Goal: Transaction & Acquisition: Purchase product/service

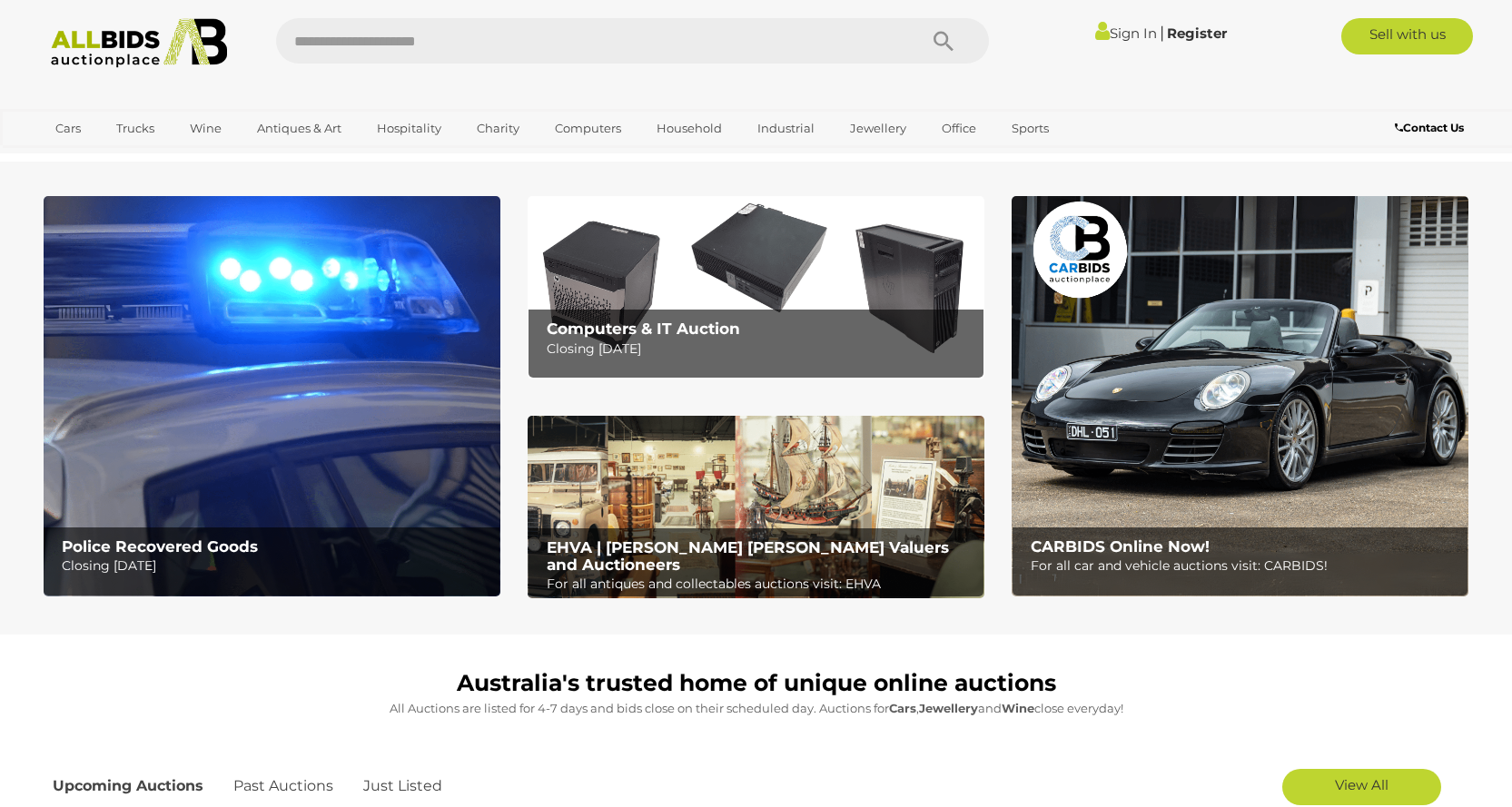
click at [291, 475] on img at bounding box center [272, 396] width 457 height 401
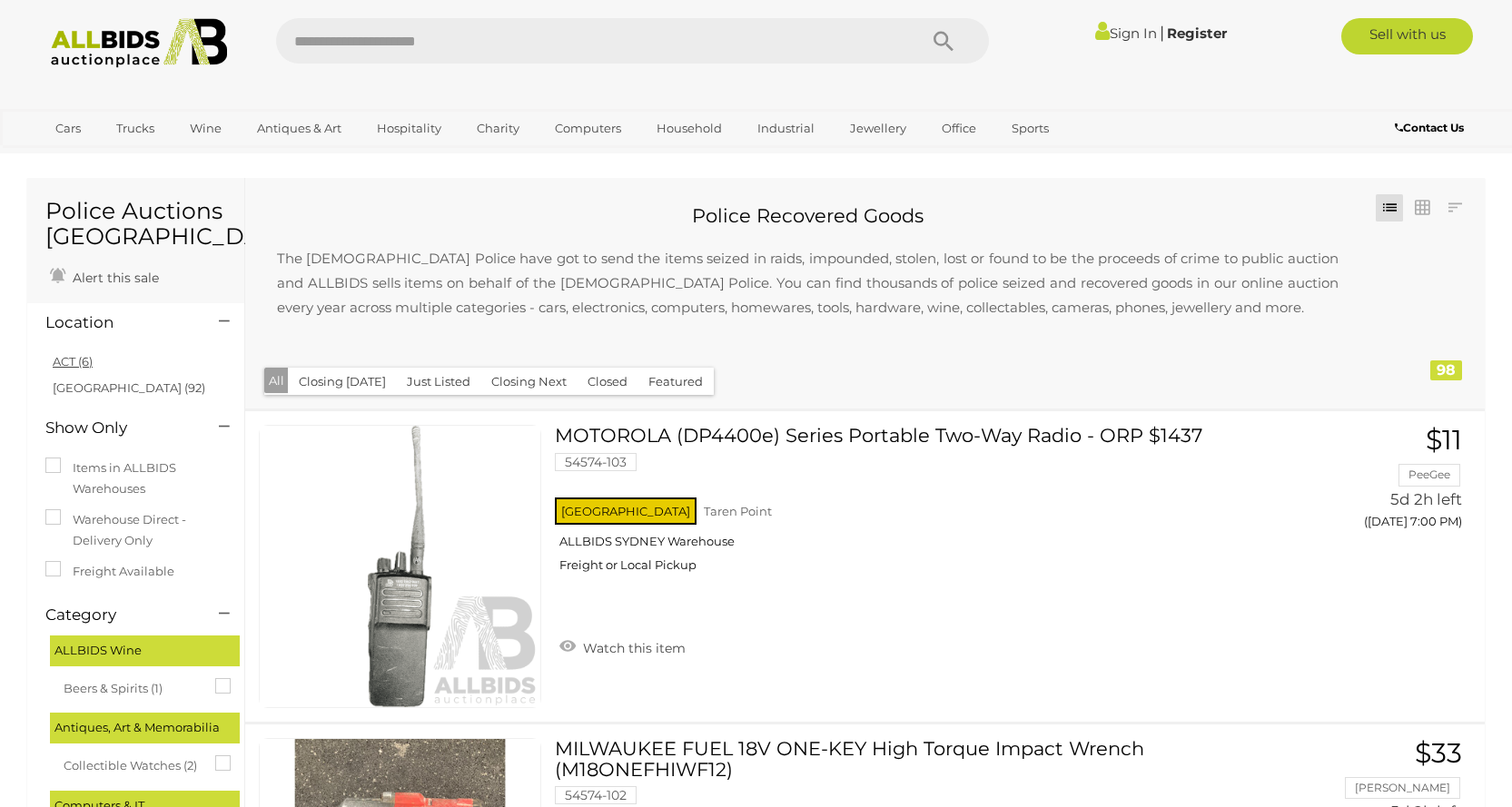
click at [64, 365] on link "ACT (6)" at bounding box center [73, 362] width 40 height 15
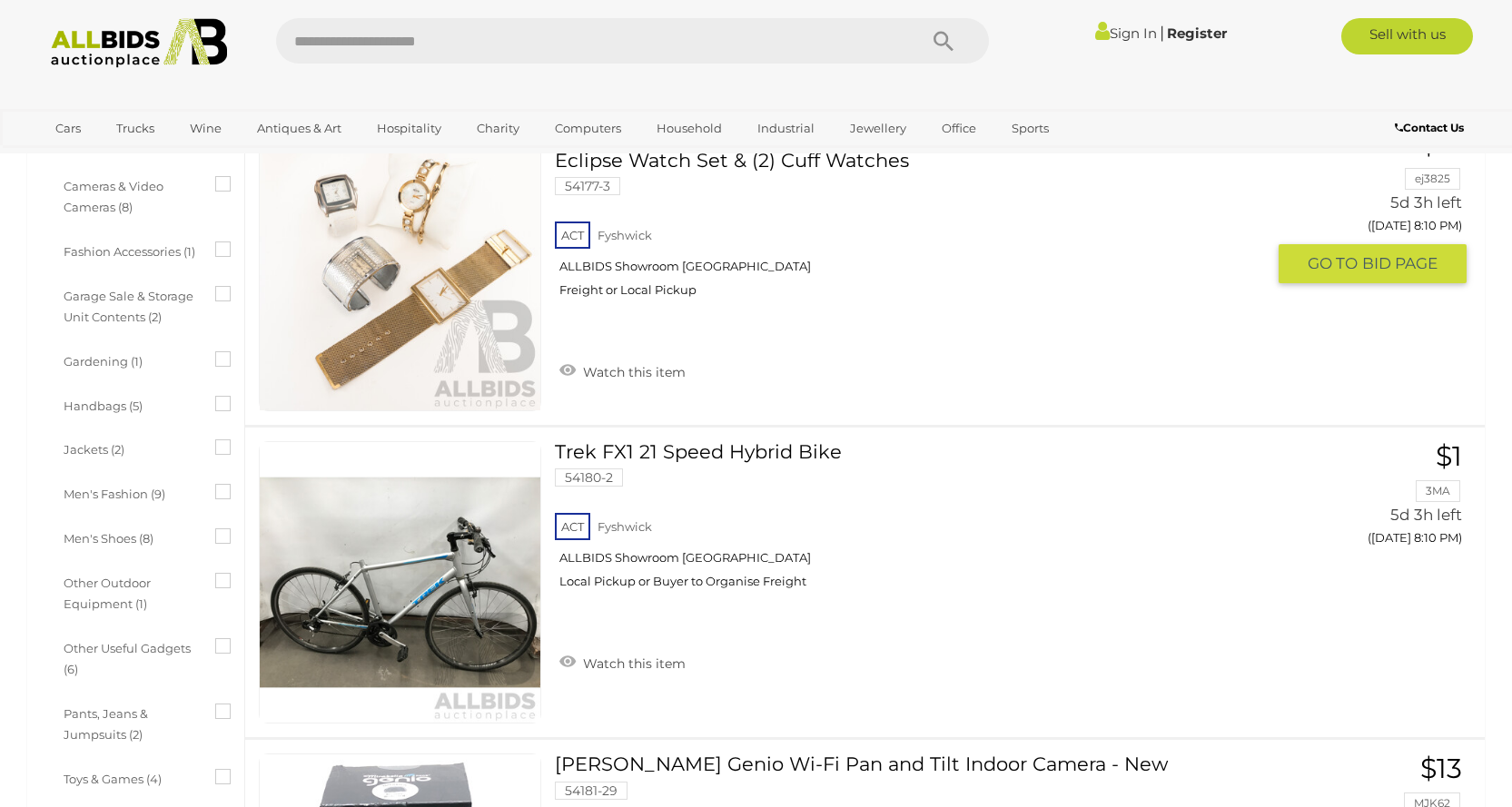
scroll to position [1180, 0]
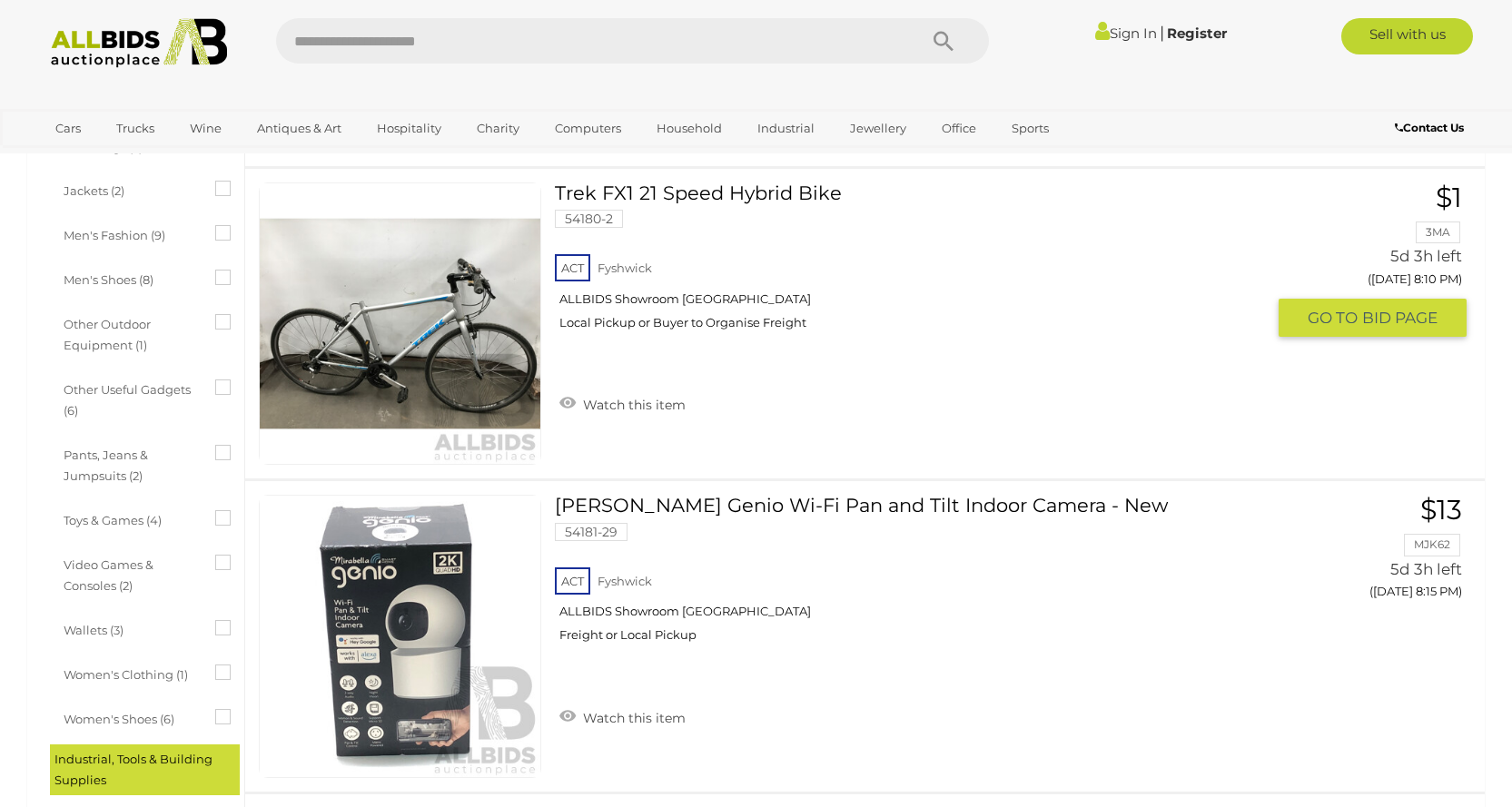
click at [774, 186] on link "Trek FX1 21 Speed Hybrid Bike 54180-2 ACT Fyshwick ALLBIDS Showroom Fyshwick" at bounding box center [916, 262] width 695 height 161
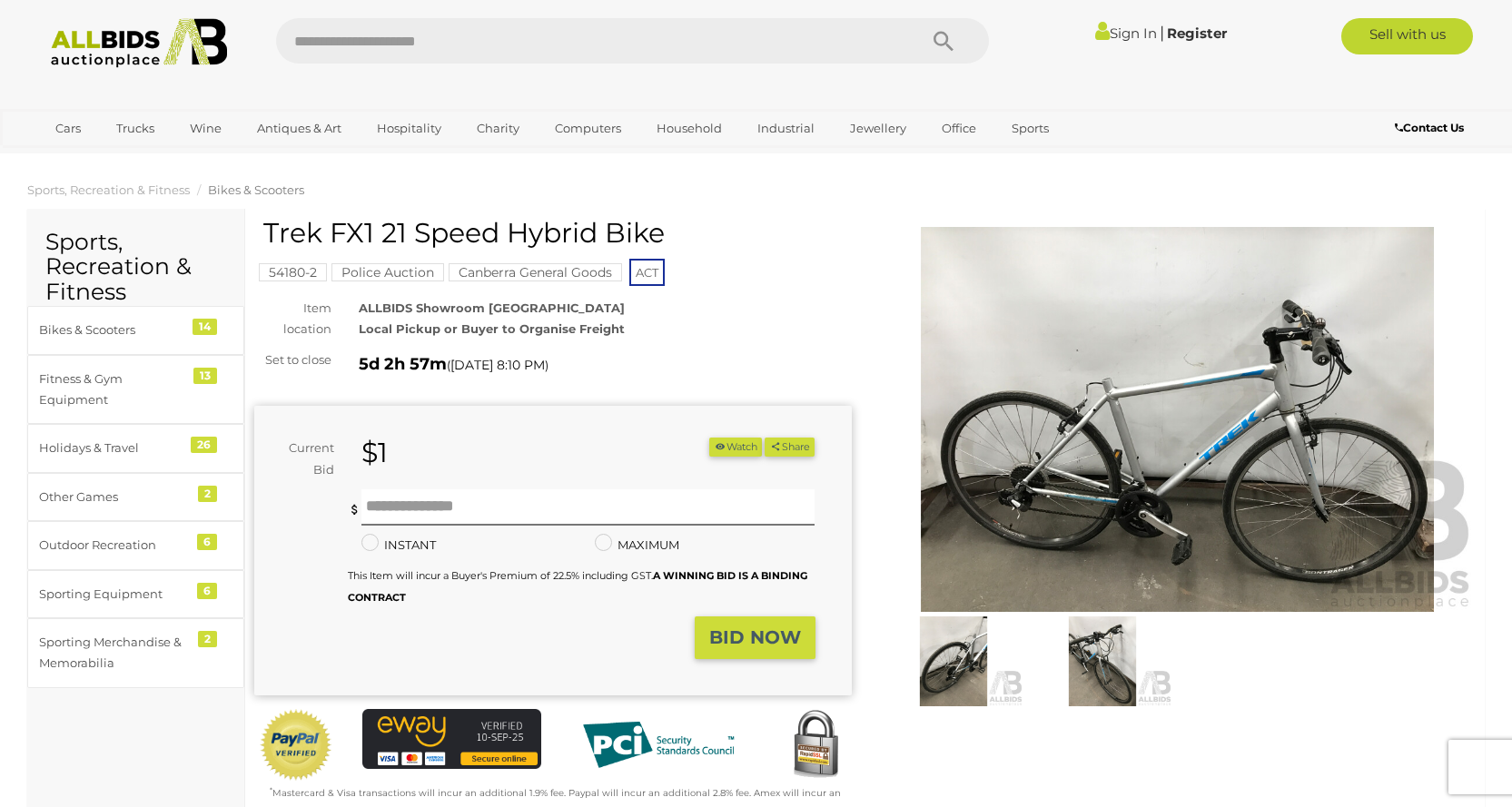
click at [1080, 658] on img at bounding box center [1102, 661] width 139 height 90
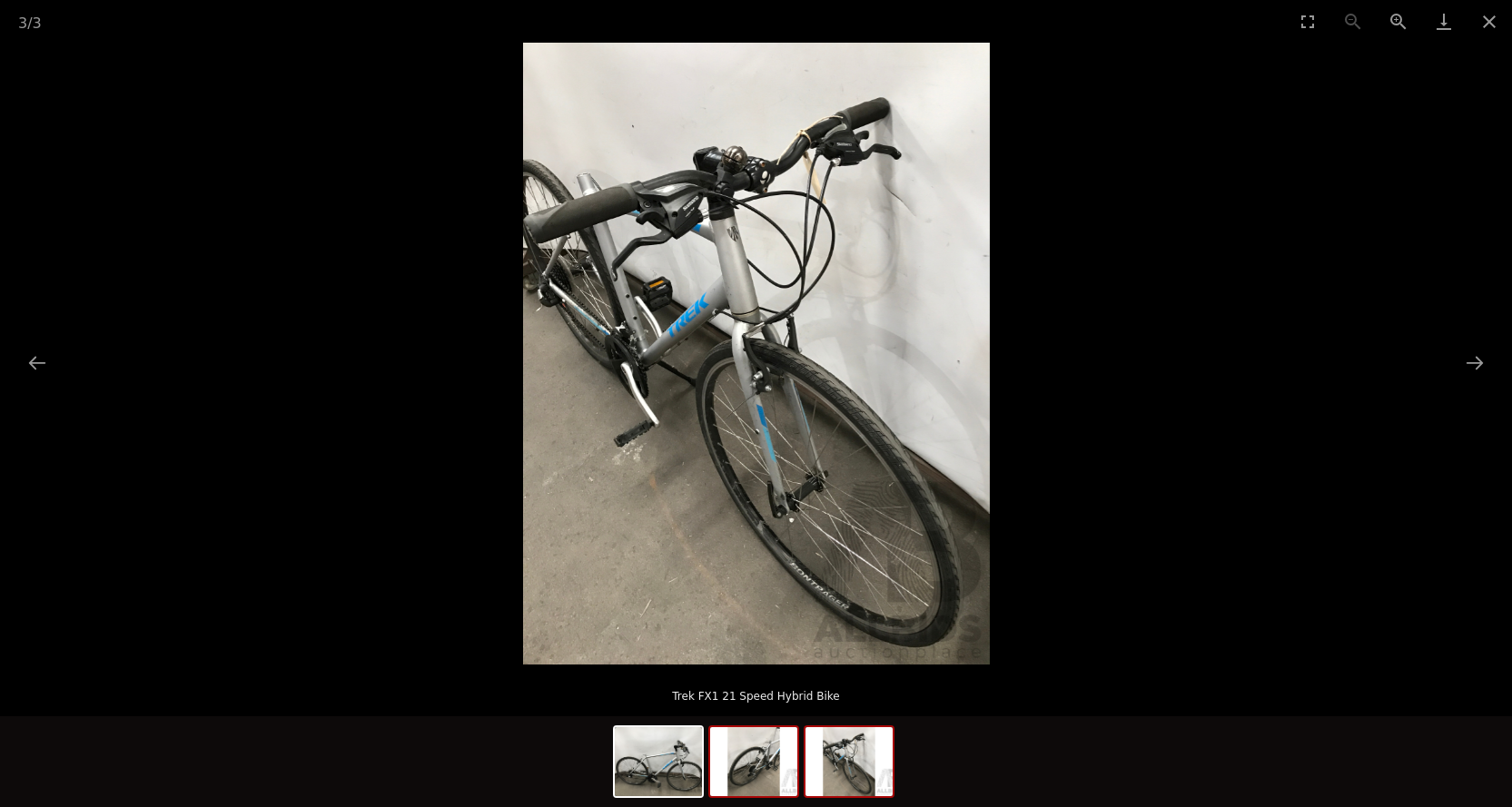
click at [756, 755] on img at bounding box center [754, 761] width 87 height 69
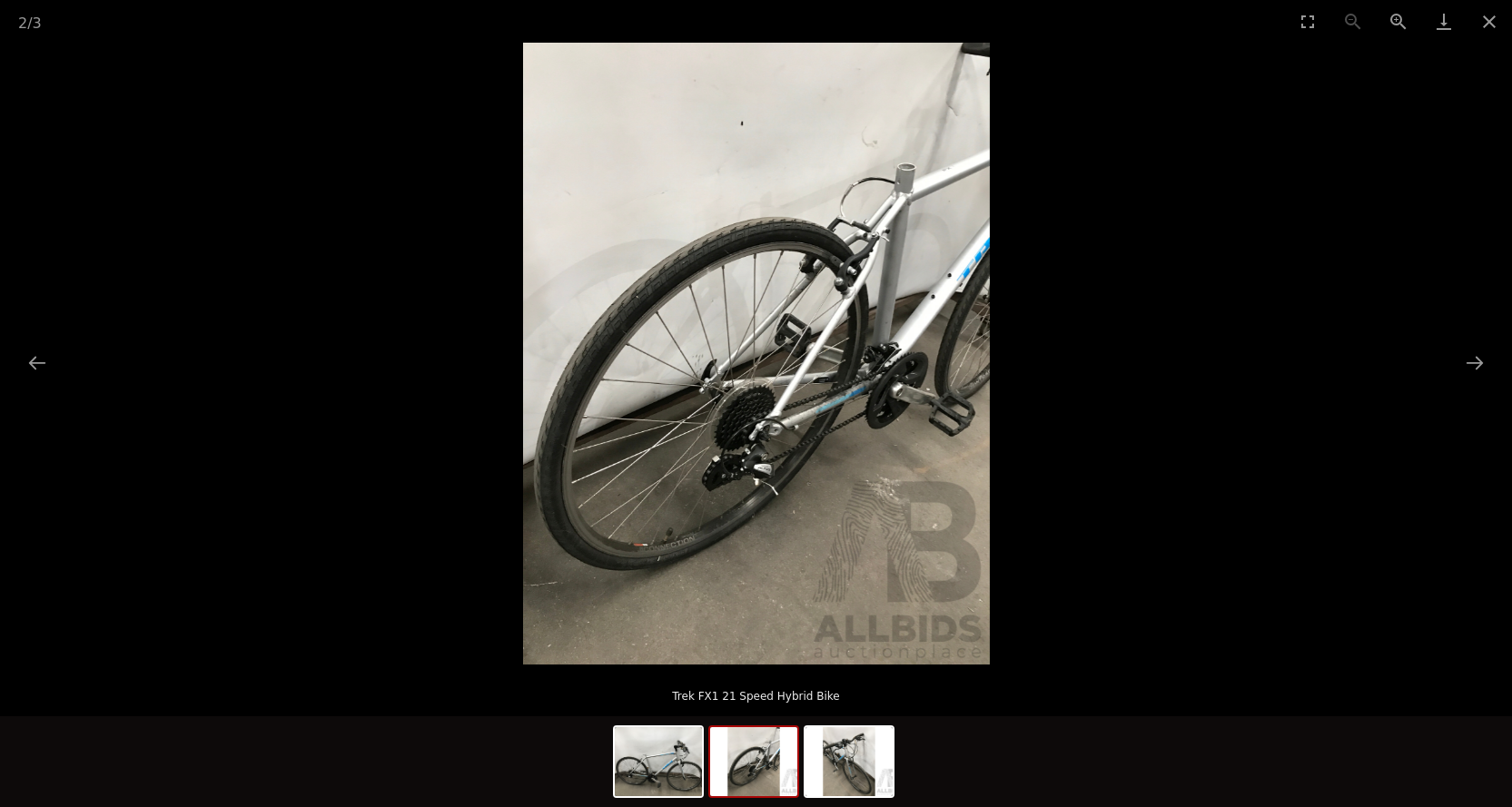
click at [735, 754] on img at bounding box center [754, 761] width 87 height 69
click at [694, 755] on img at bounding box center [659, 761] width 87 height 69
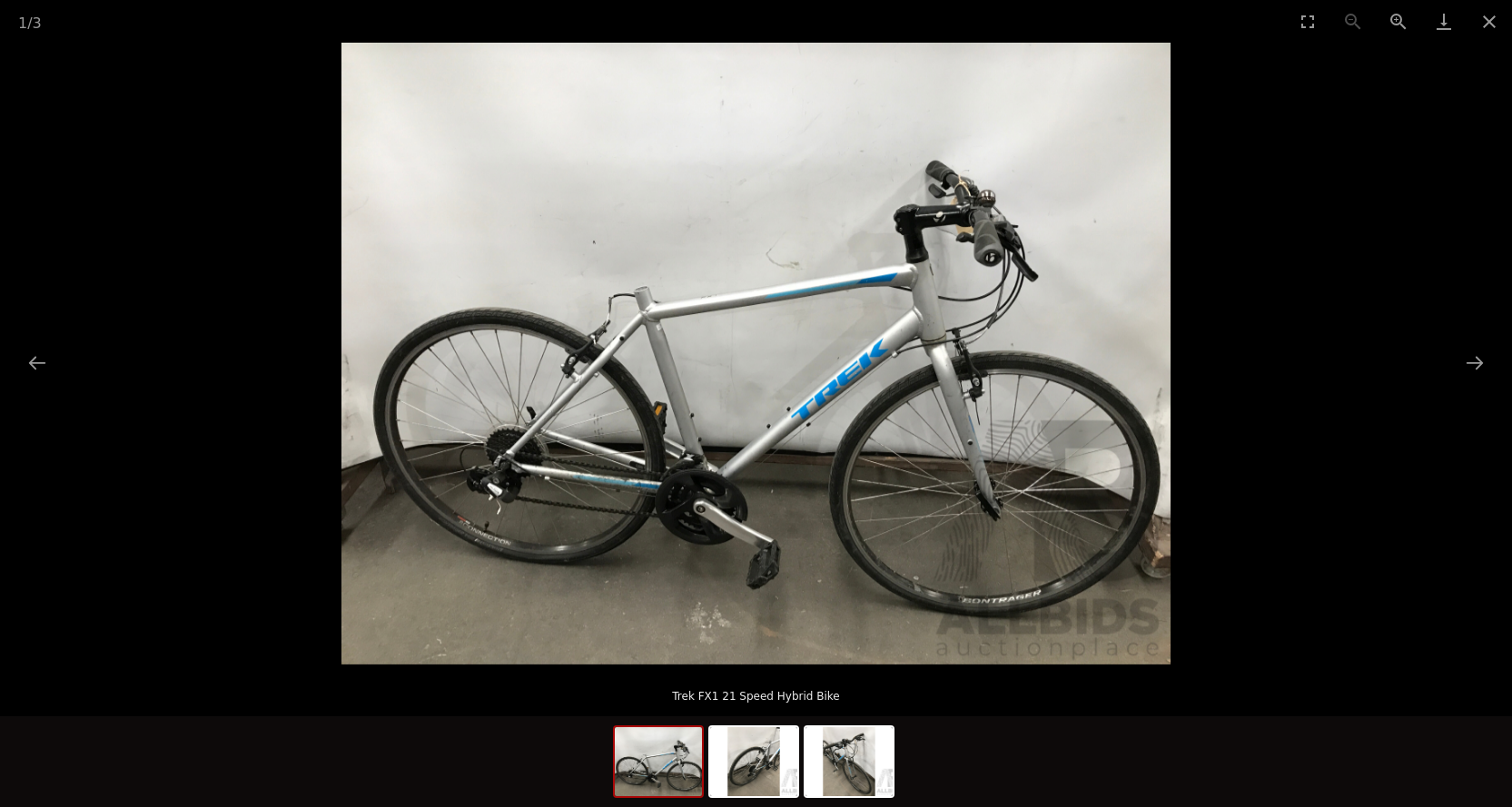
click at [818, 405] on img at bounding box center [756, 353] width 829 height 622
click at [1489, 9] on button "Close gallery" at bounding box center [1490, 21] width 46 height 43
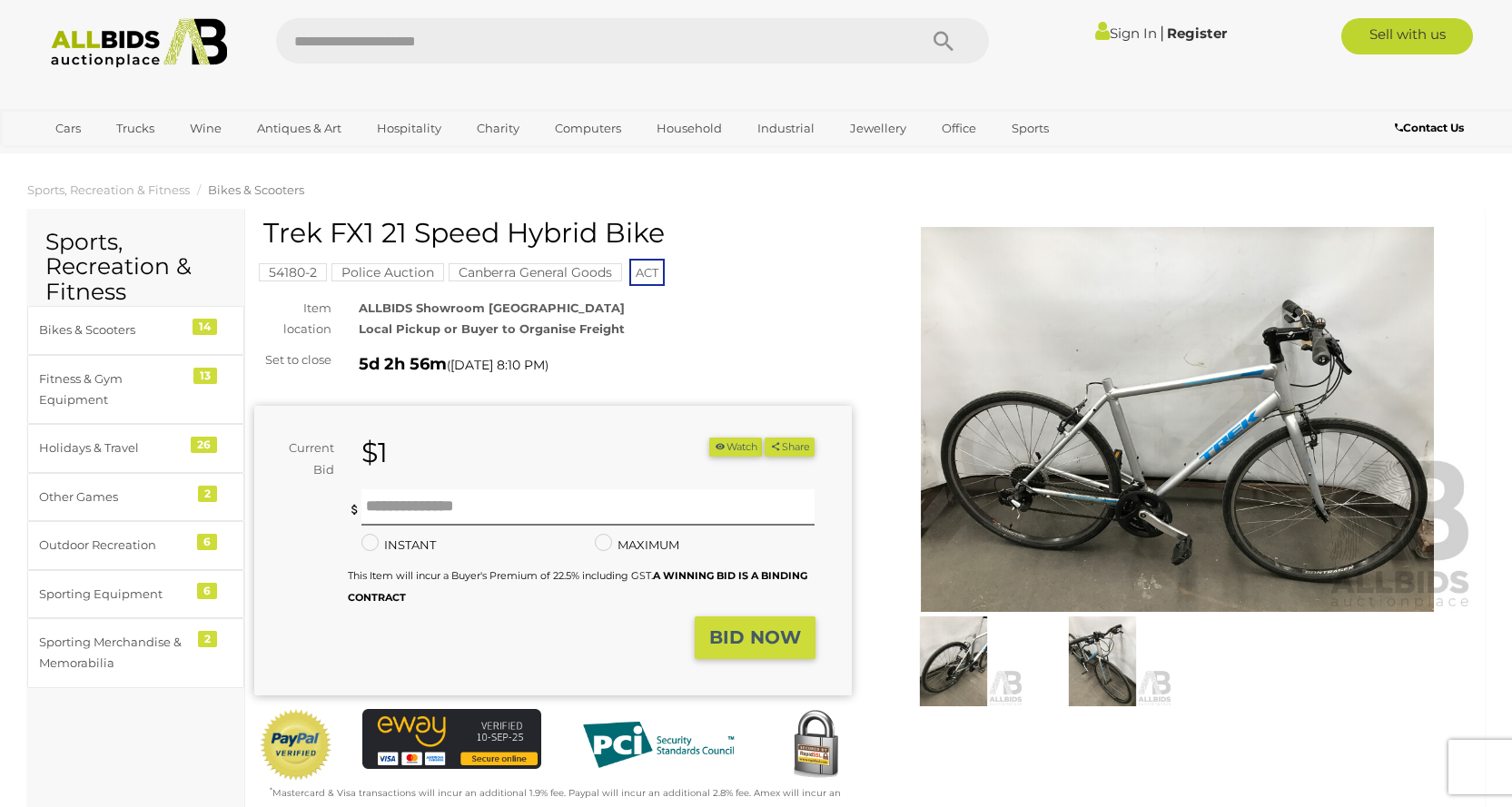
click at [1149, 508] on img at bounding box center [1178, 419] width 598 height 385
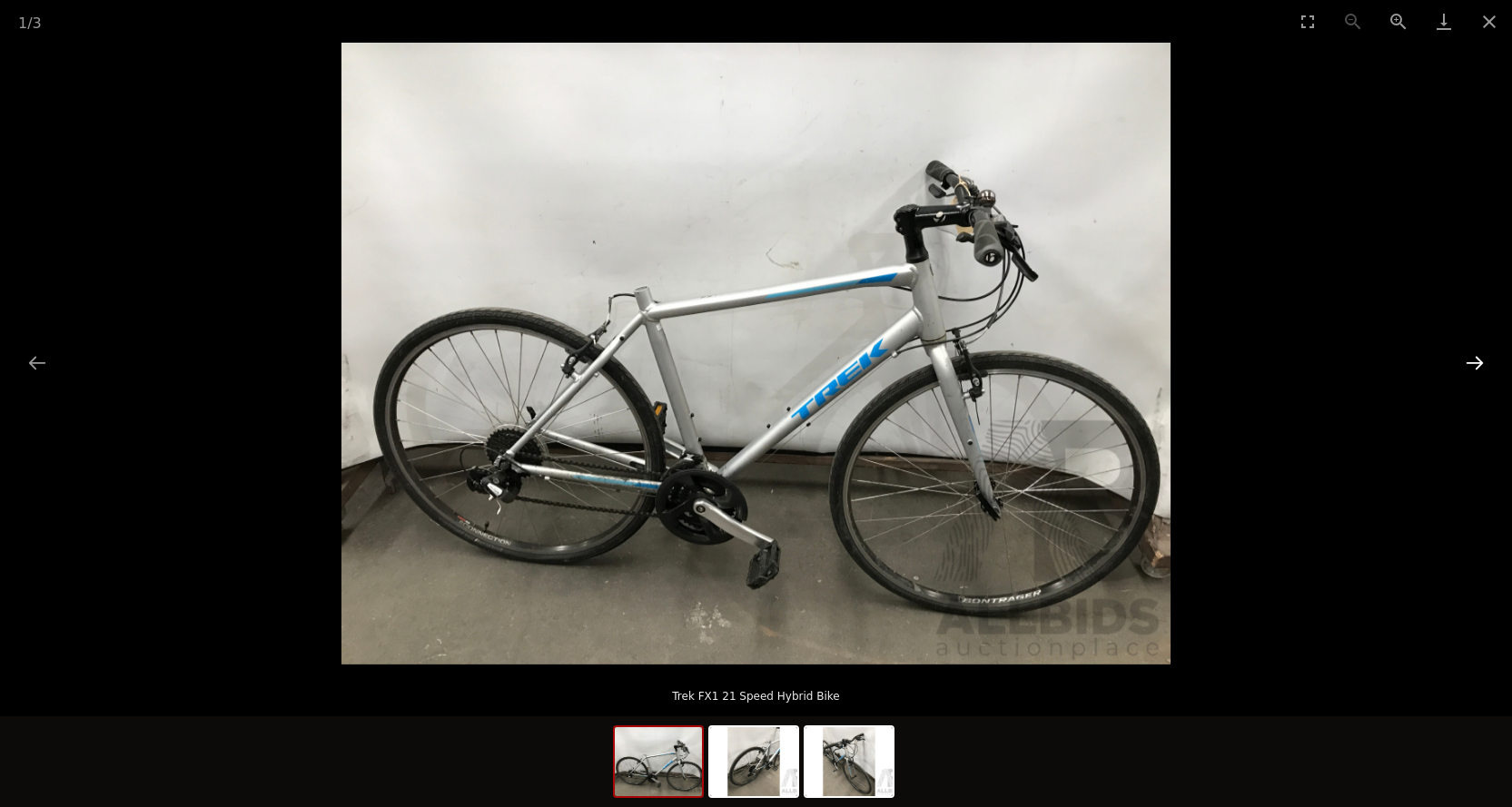
click at [1476, 359] on button "Next slide" at bounding box center [1476, 363] width 38 height 36
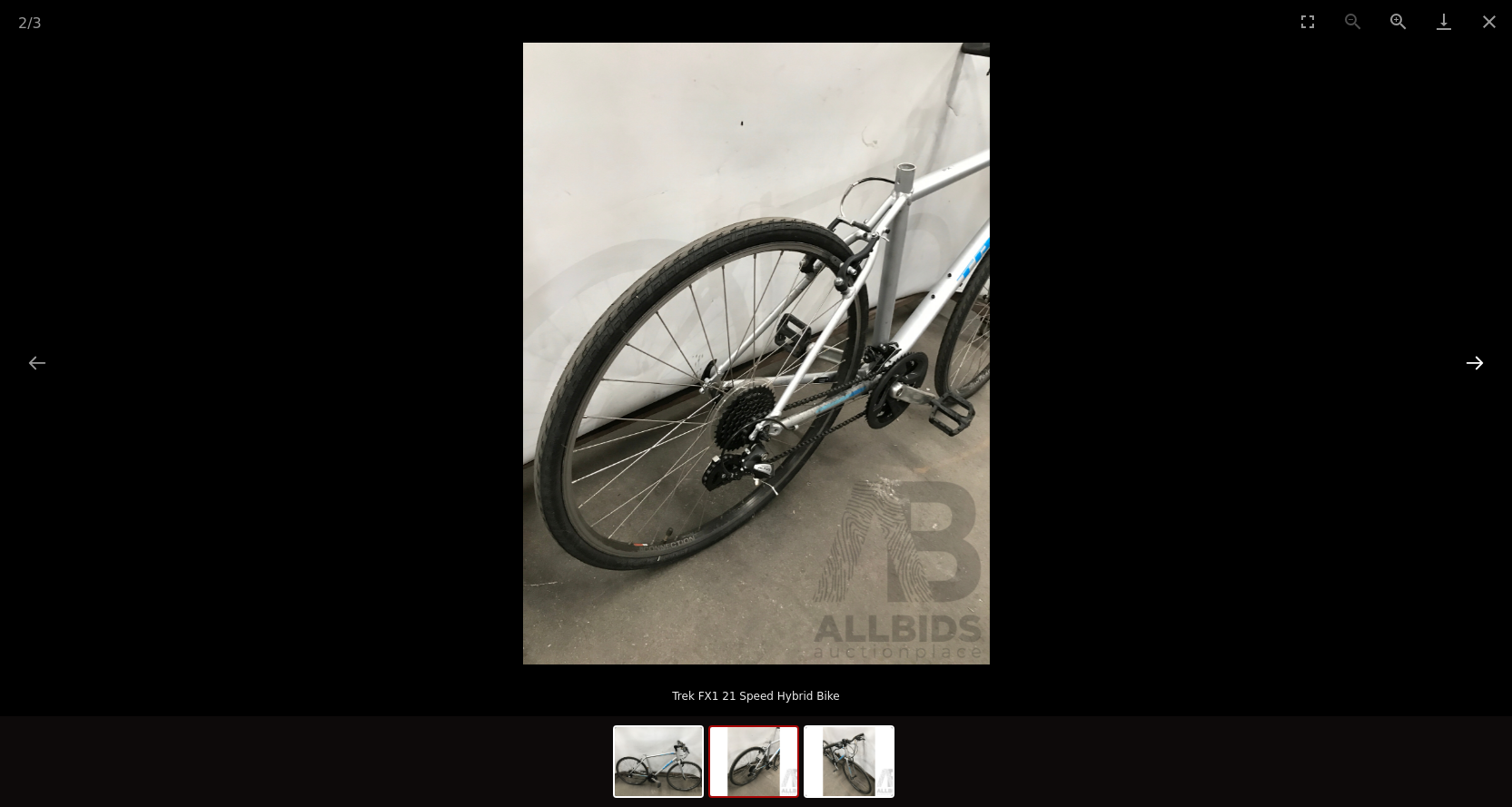
click at [1474, 362] on button "Next slide" at bounding box center [1476, 363] width 38 height 36
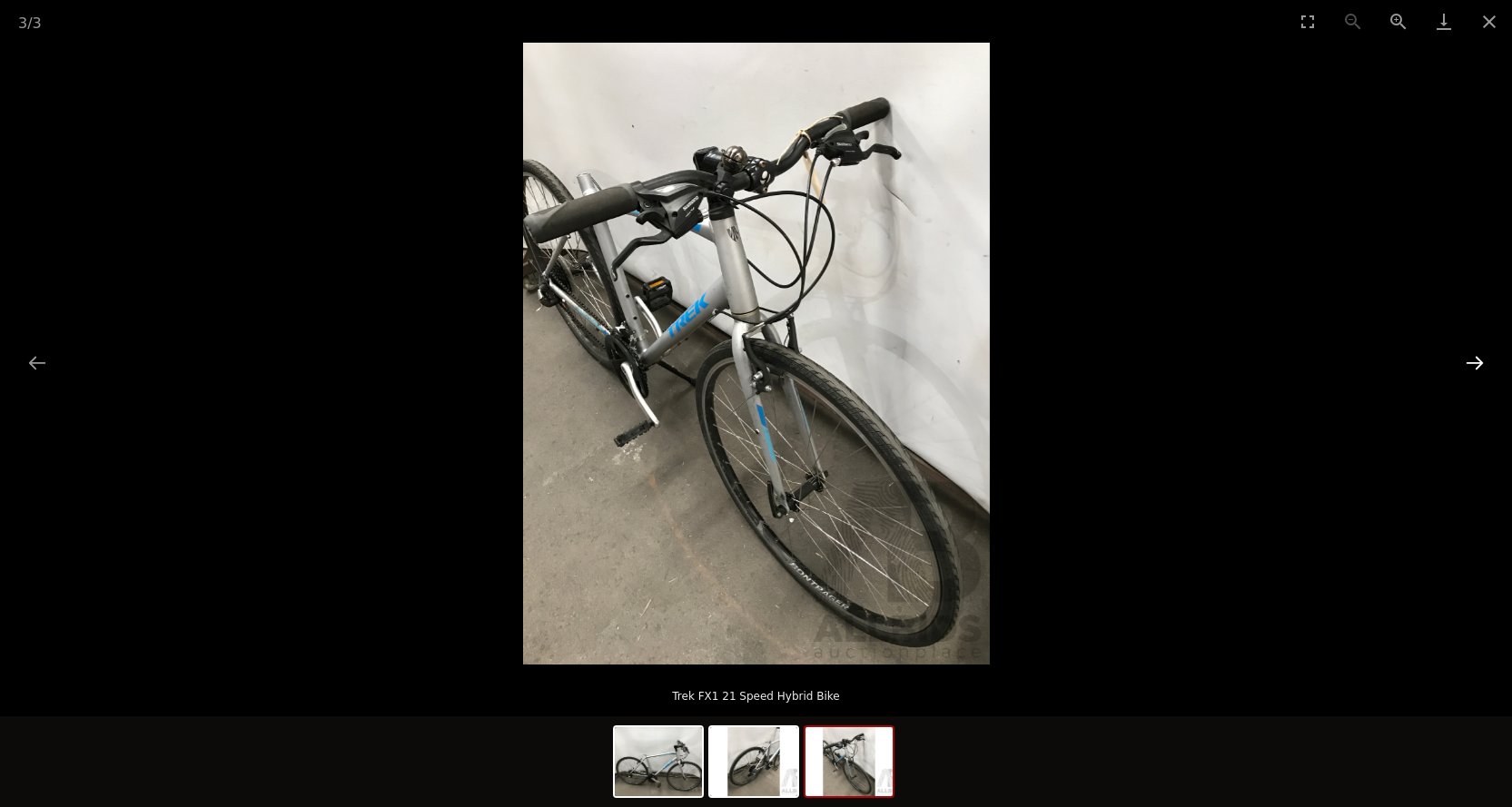
click at [1474, 362] on button "Next slide" at bounding box center [1476, 363] width 38 height 36
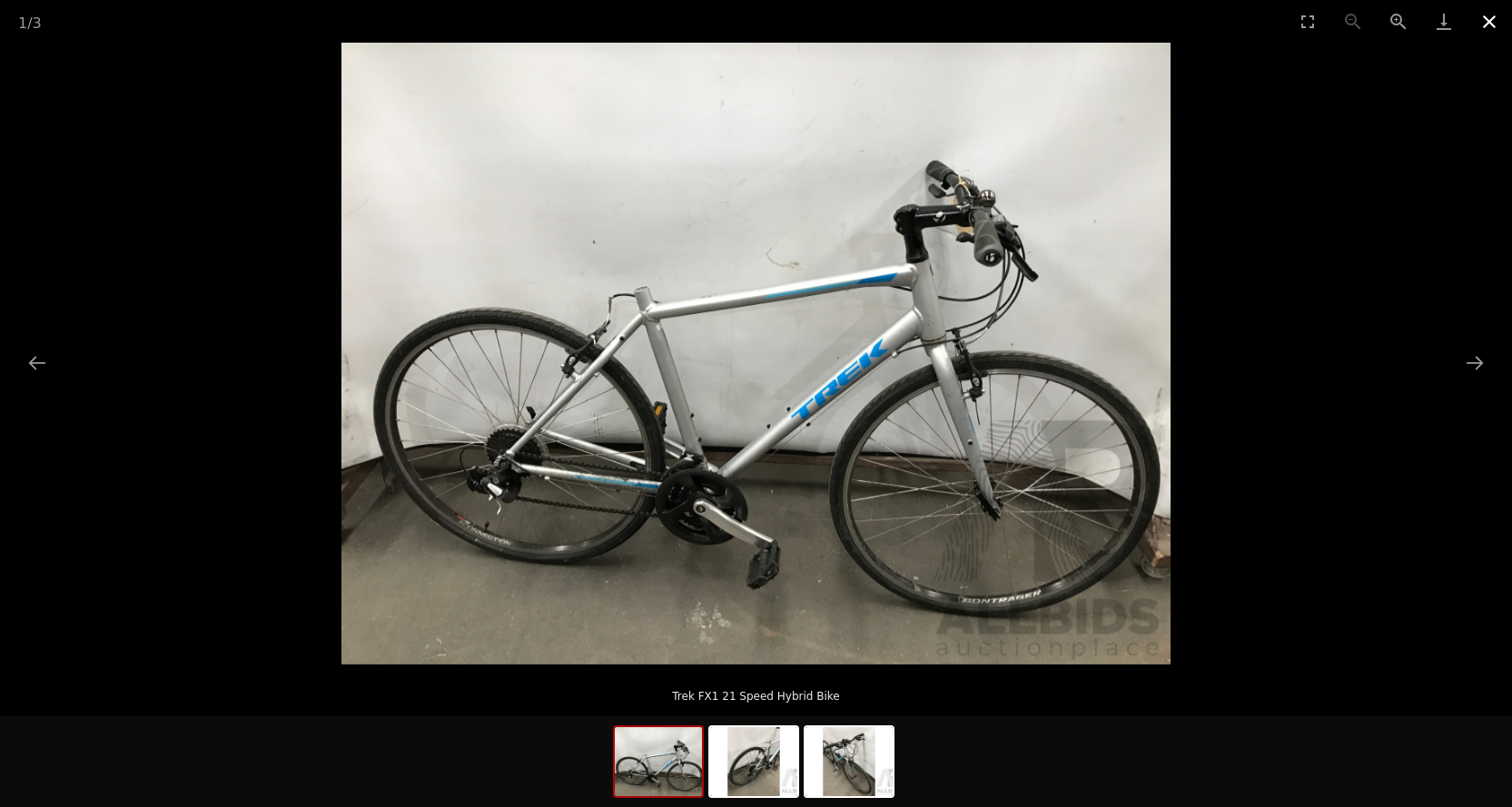
click at [1484, 18] on button "Close gallery" at bounding box center [1490, 21] width 46 height 43
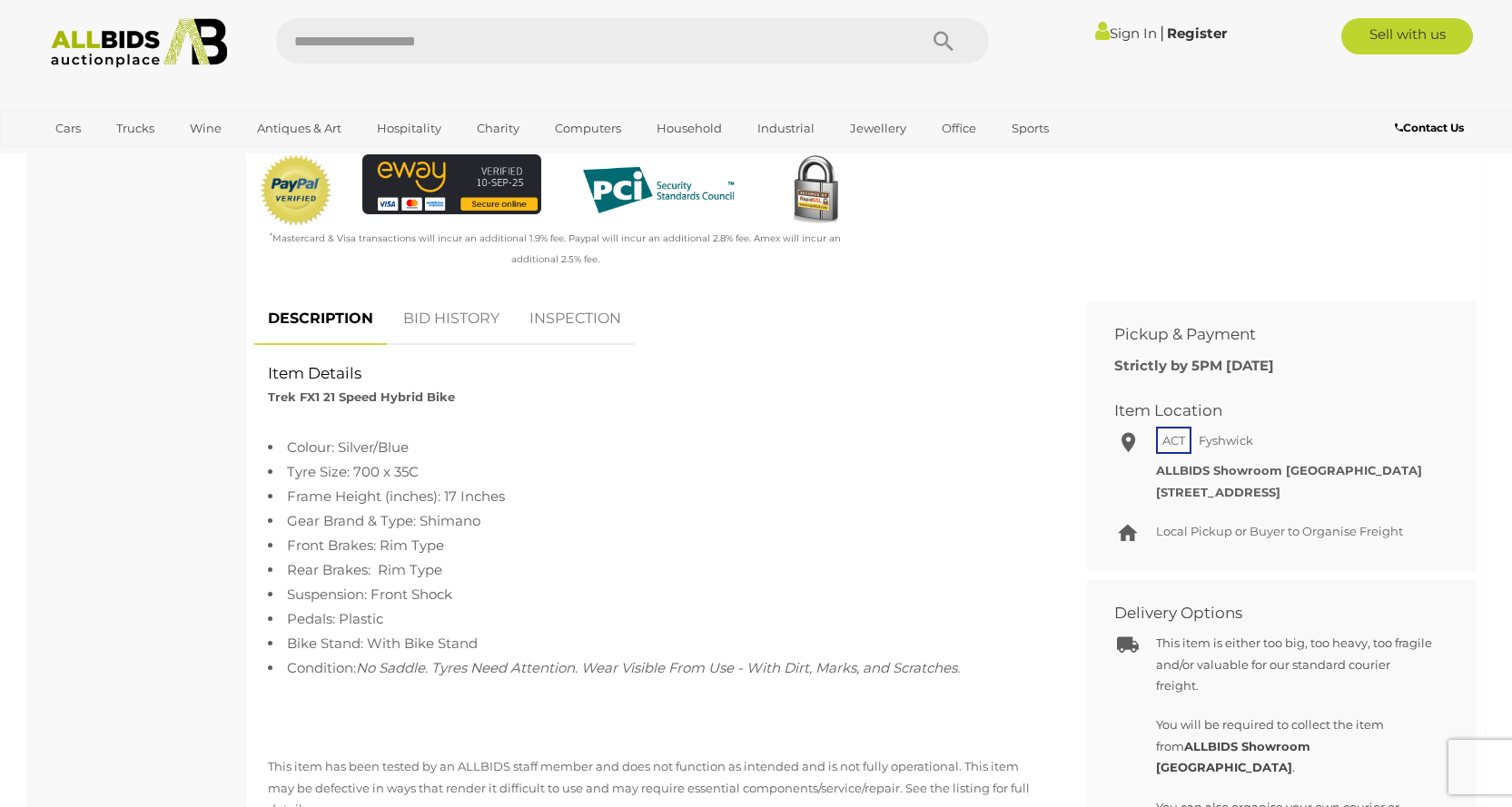
scroll to position [545, 0]
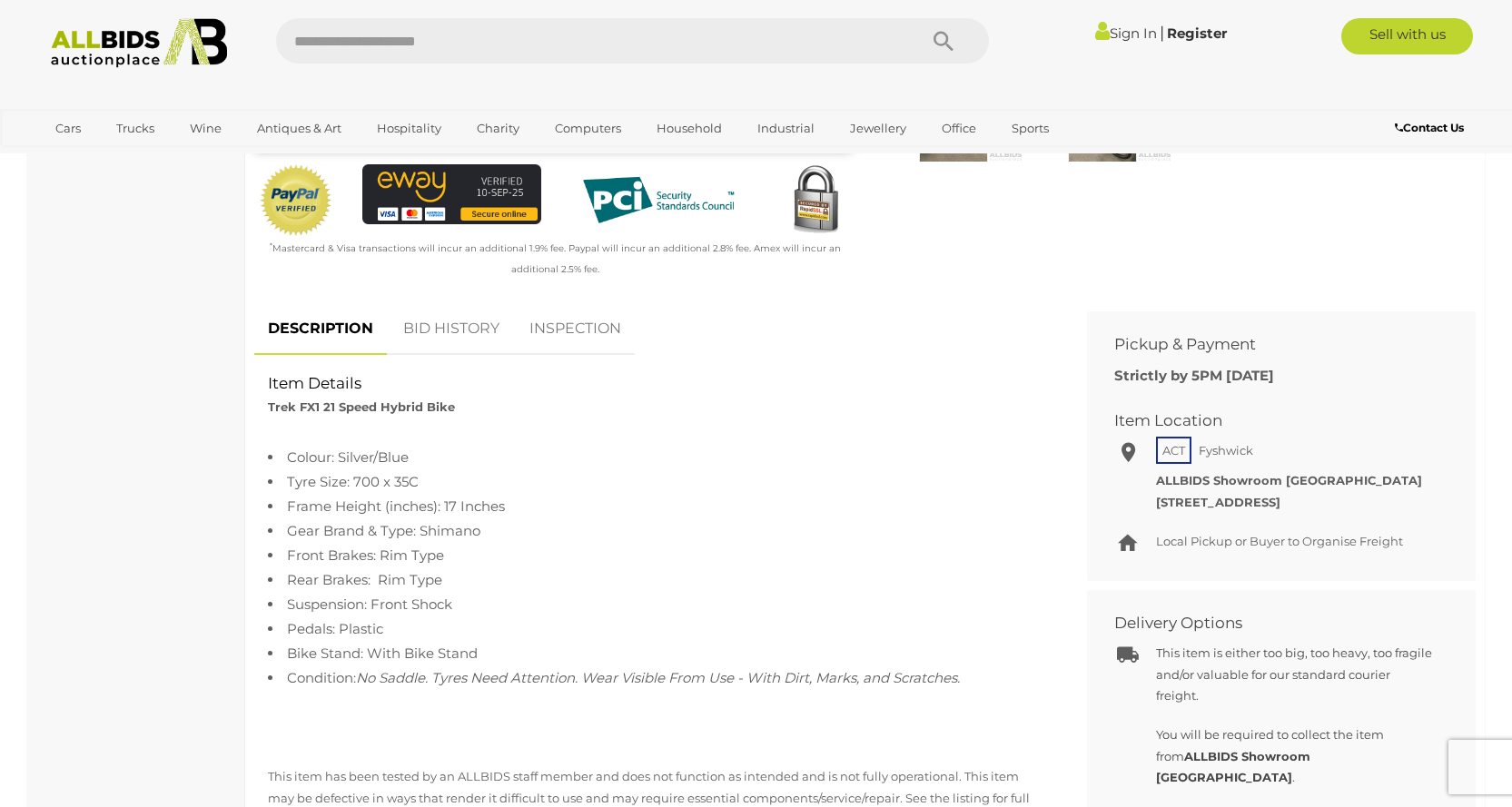
click at [475, 343] on link "BID HISTORY" at bounding box center [452, 329] width 124 height 54
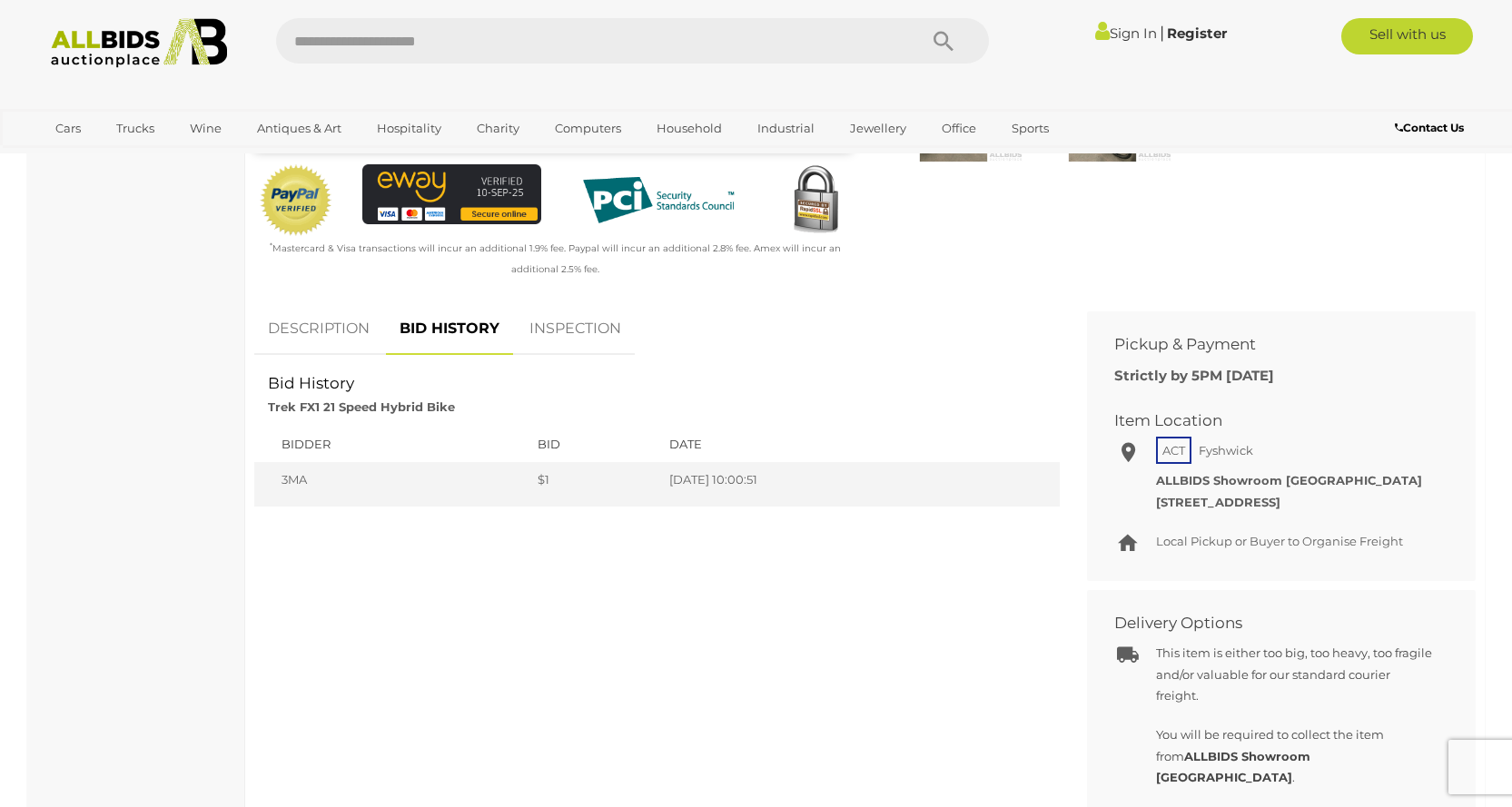
click at [567, 324] on link "INSPECTION" at bounding box center [575, 329] width 119 height 54
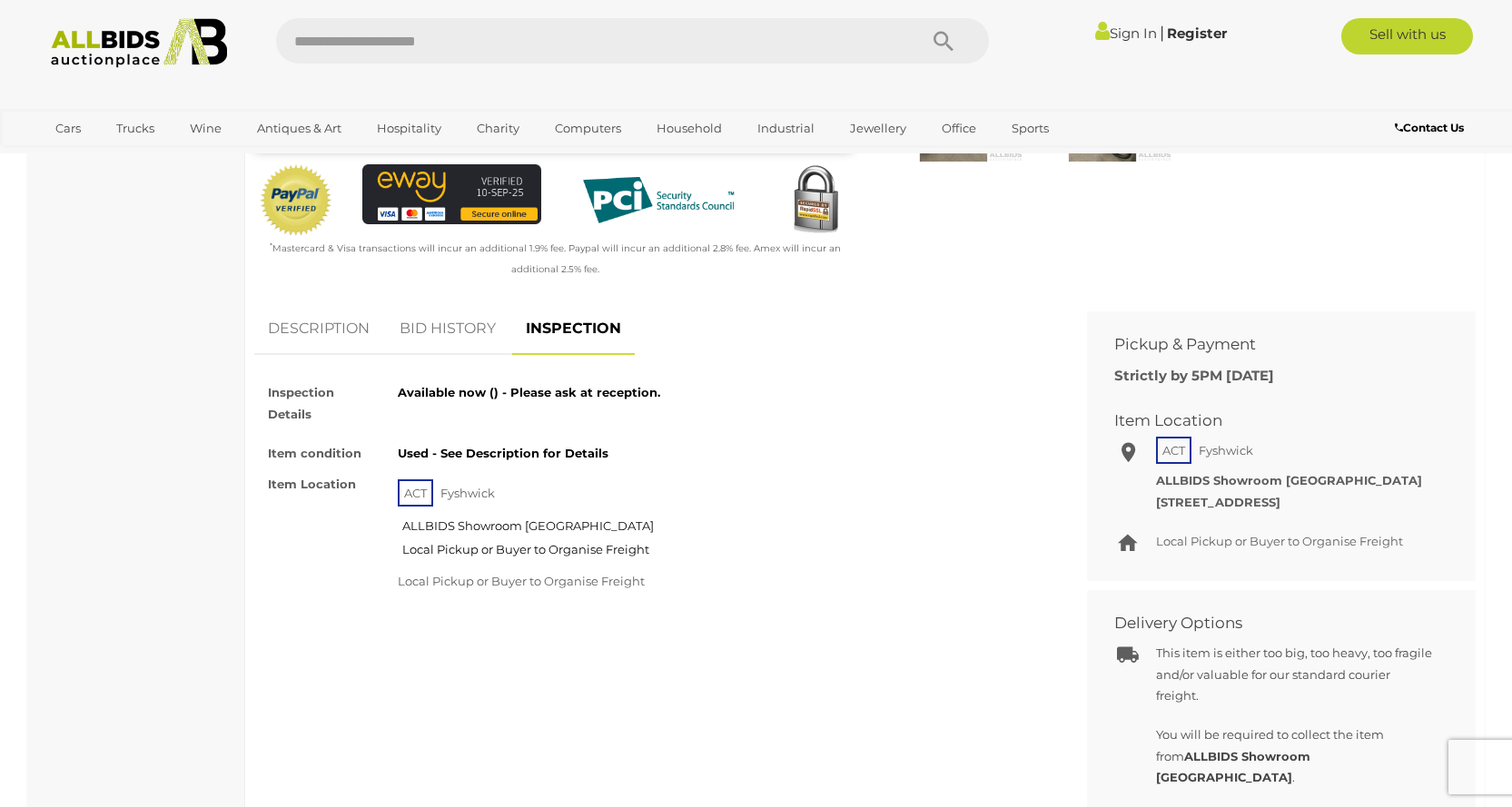
click at [329, 326] on link "DESCRIPTION" at bounding box center [319, 329] width 129 height 54
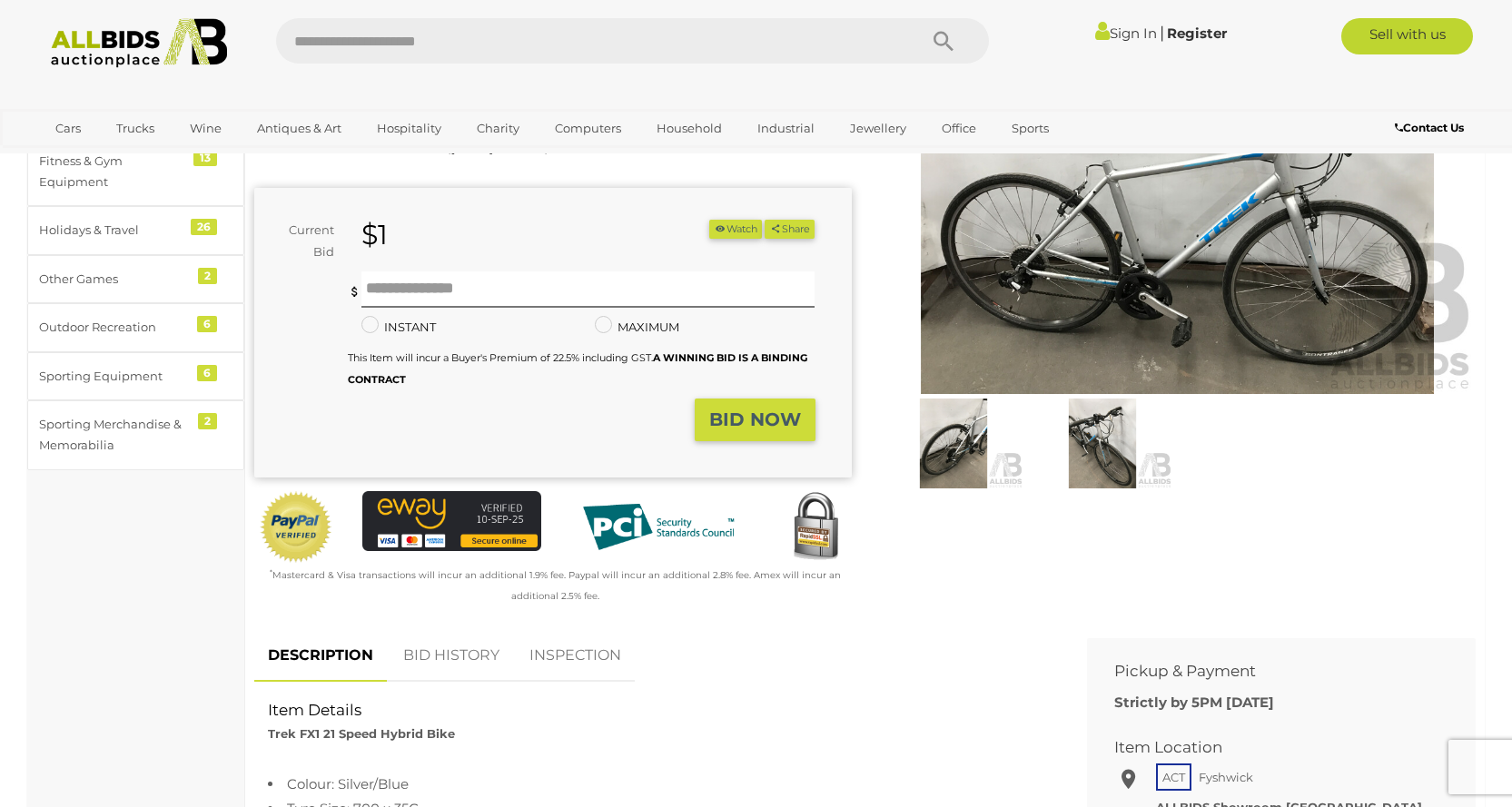
scroll to position [0, 0]
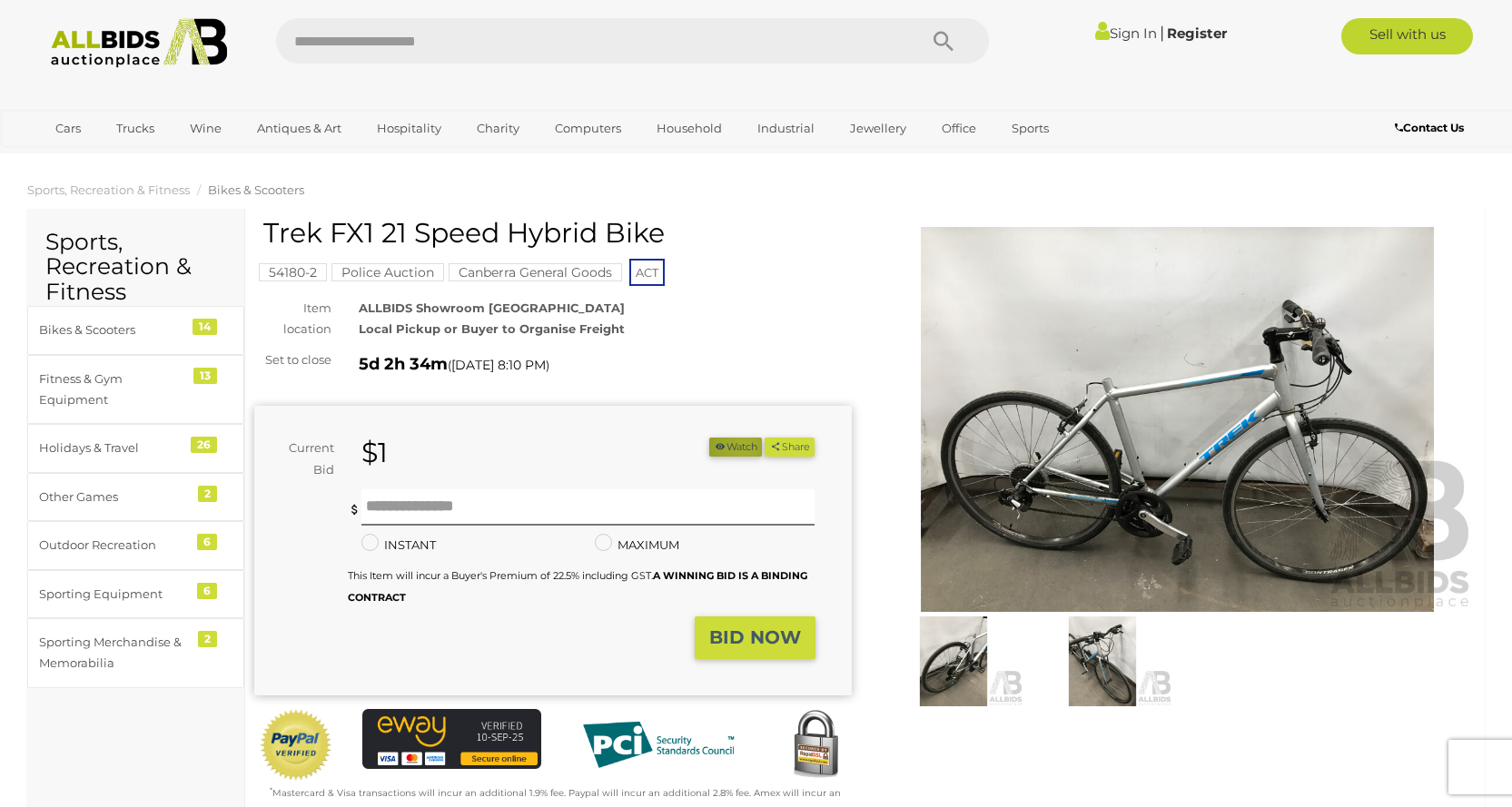
click at [735, 447] on button "Watch" at bounding box center [735, 446] width 53 height 19
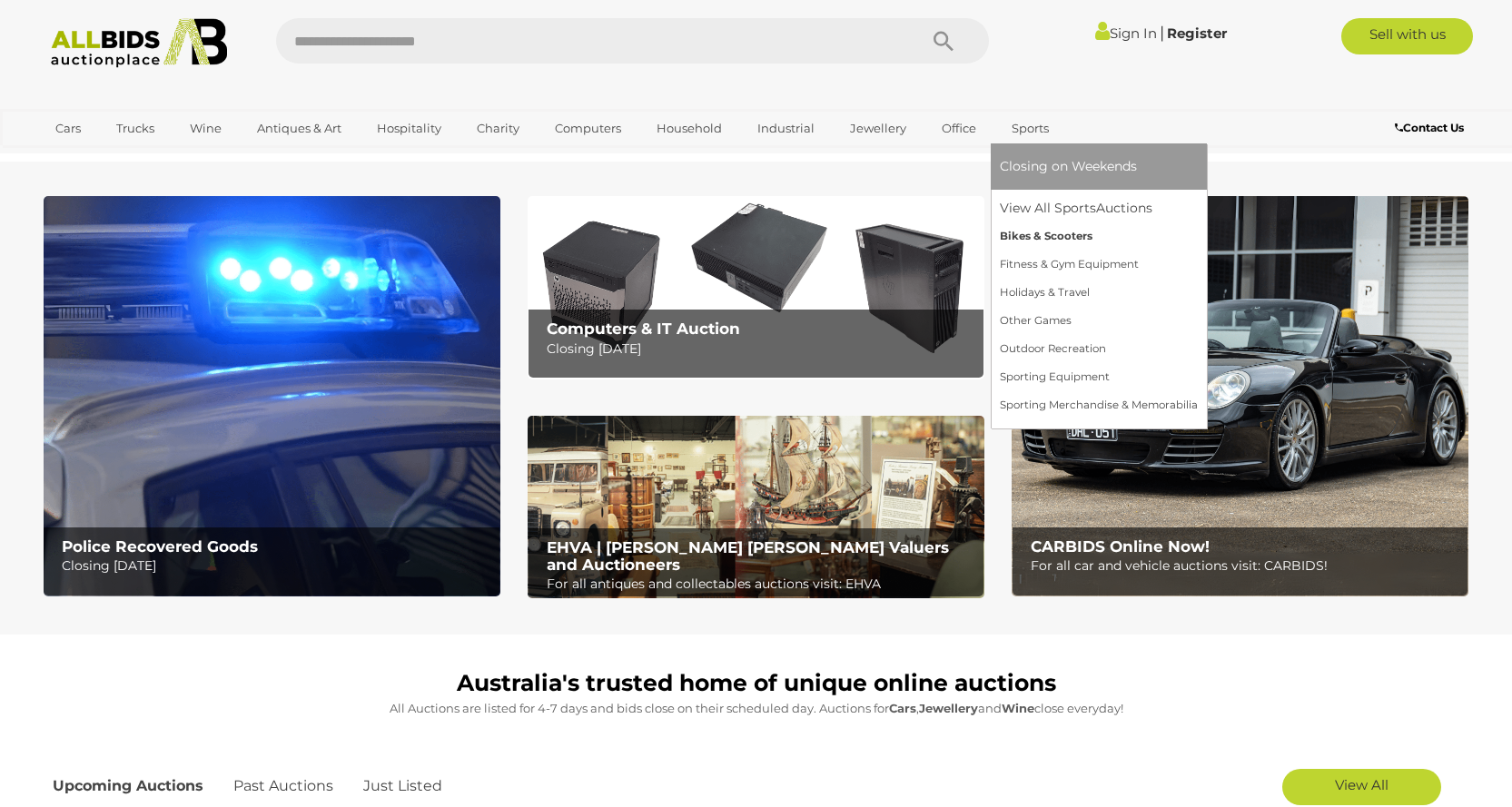
click at [1050, 233] on link "Bikes & Scooters" at bounding box center [1098, 236] width 198 height 28
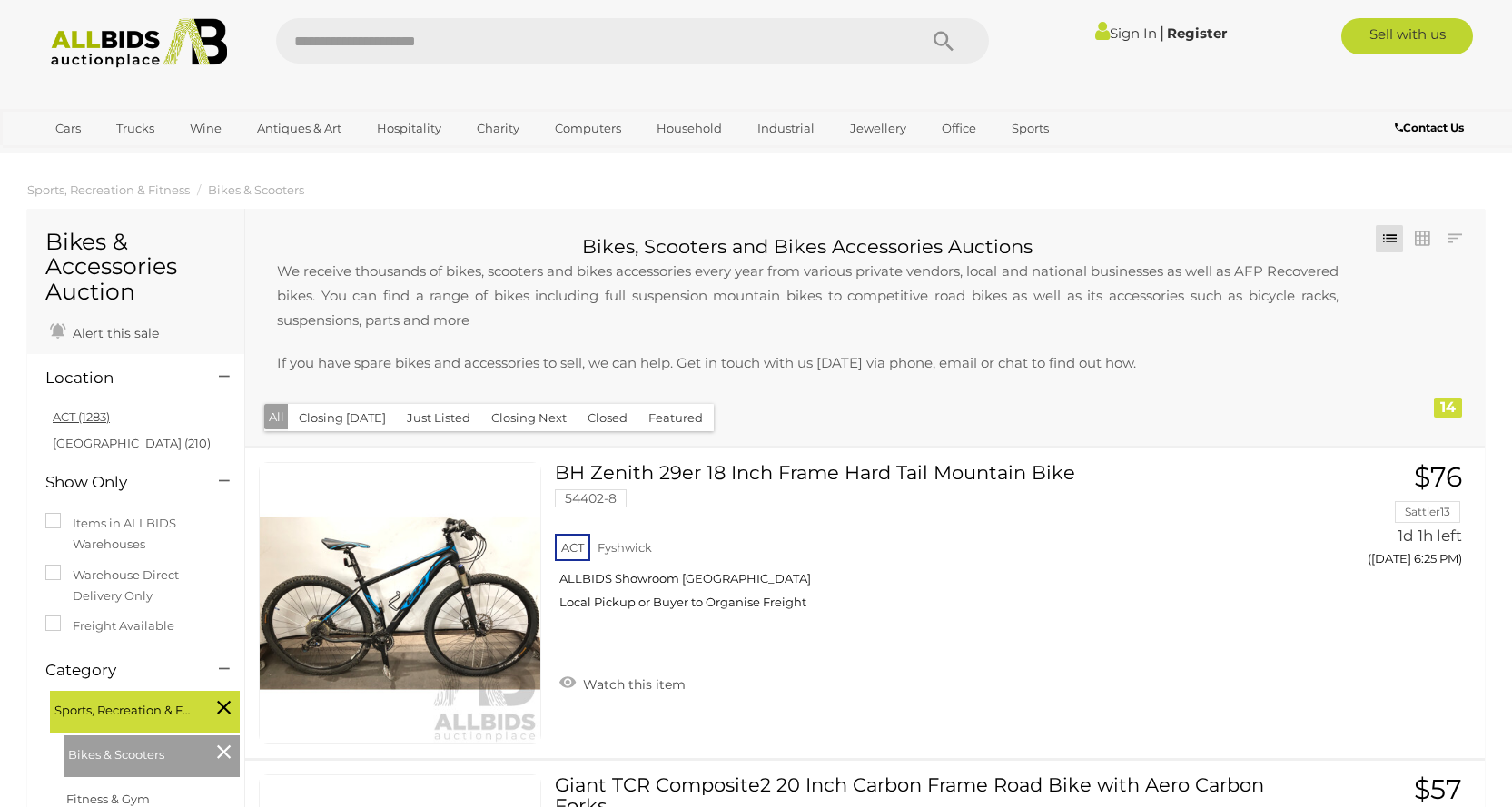
click at [89, 418] on link "ACT (1283)" at bounding box center [81, 416] width 57 height 15
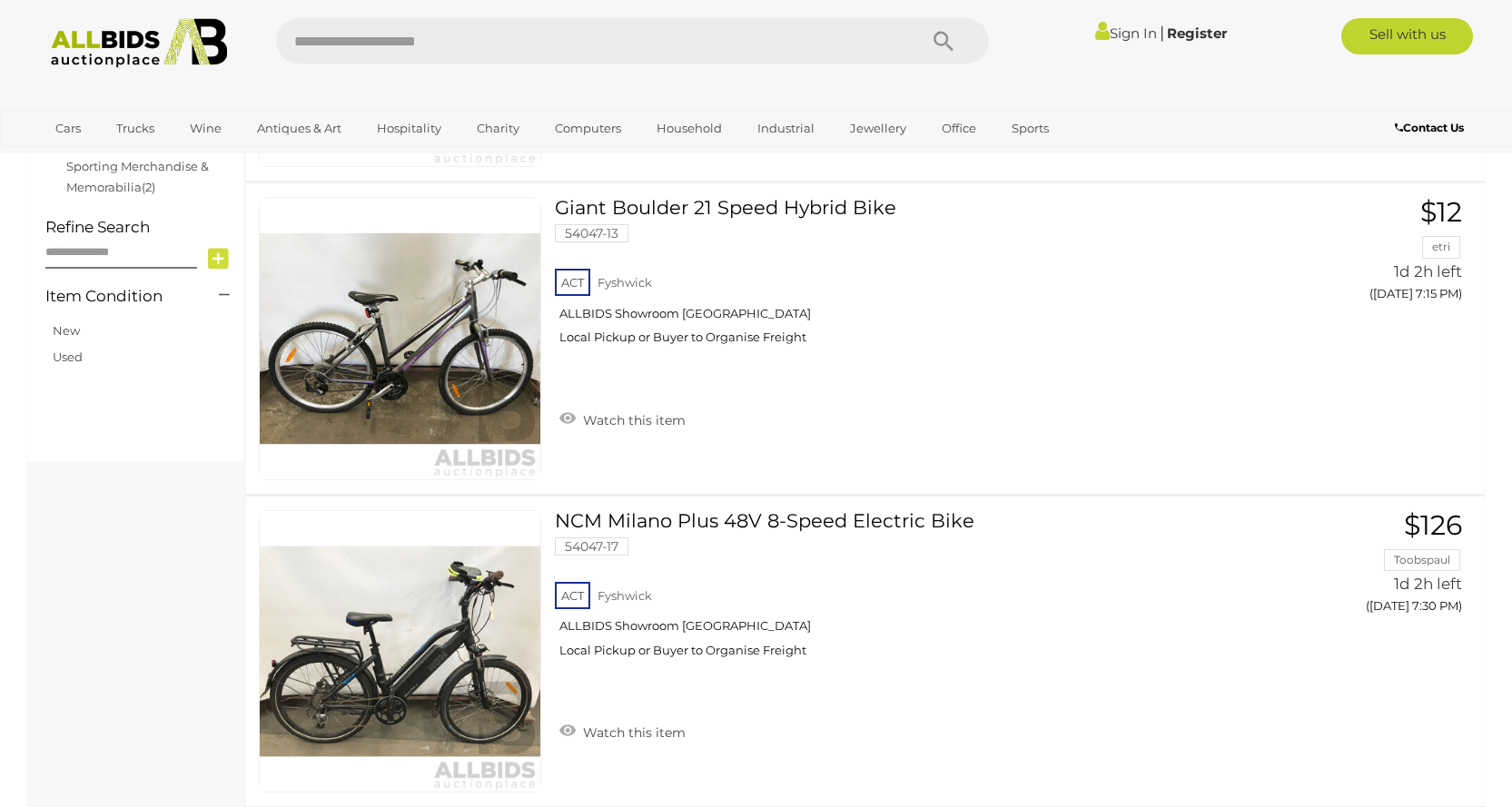
scroll to position [726, 0]
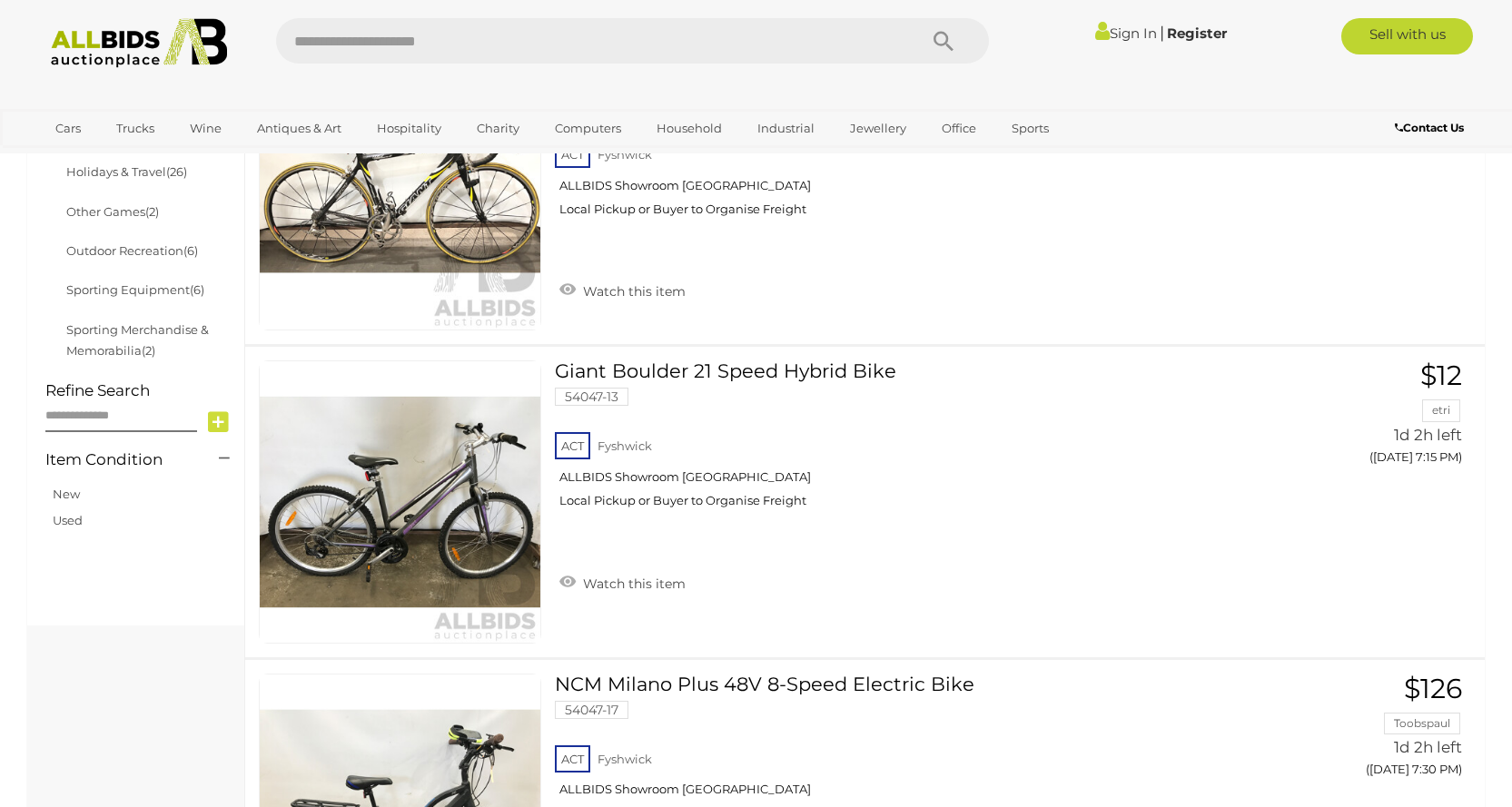
click at [159, 35] on img at bounding box center [139, 43] width 197 height 50
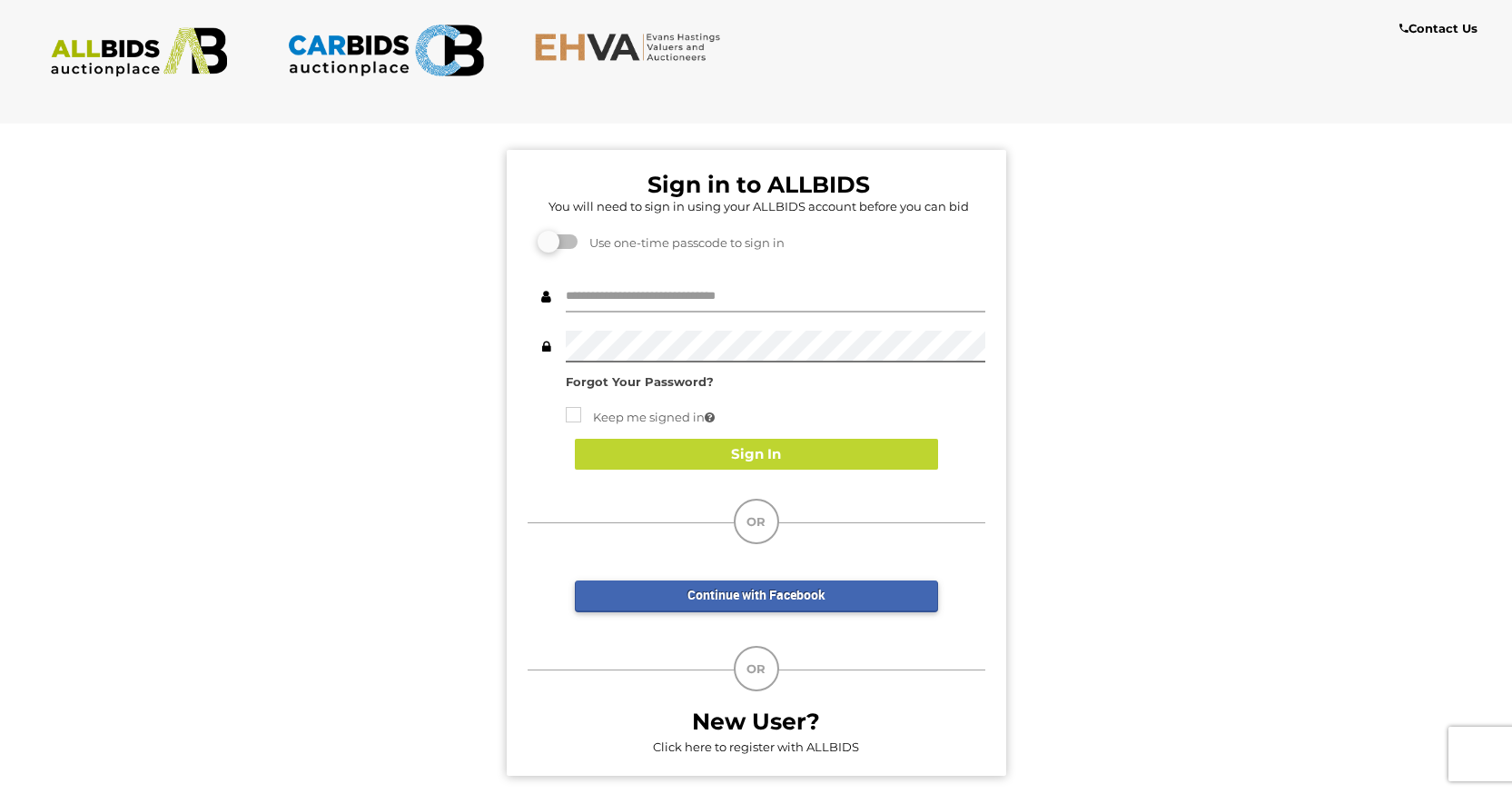
click at [719, 300] on input "text" at bounding box center [776, 296] width 419 height 32
type input "**********"
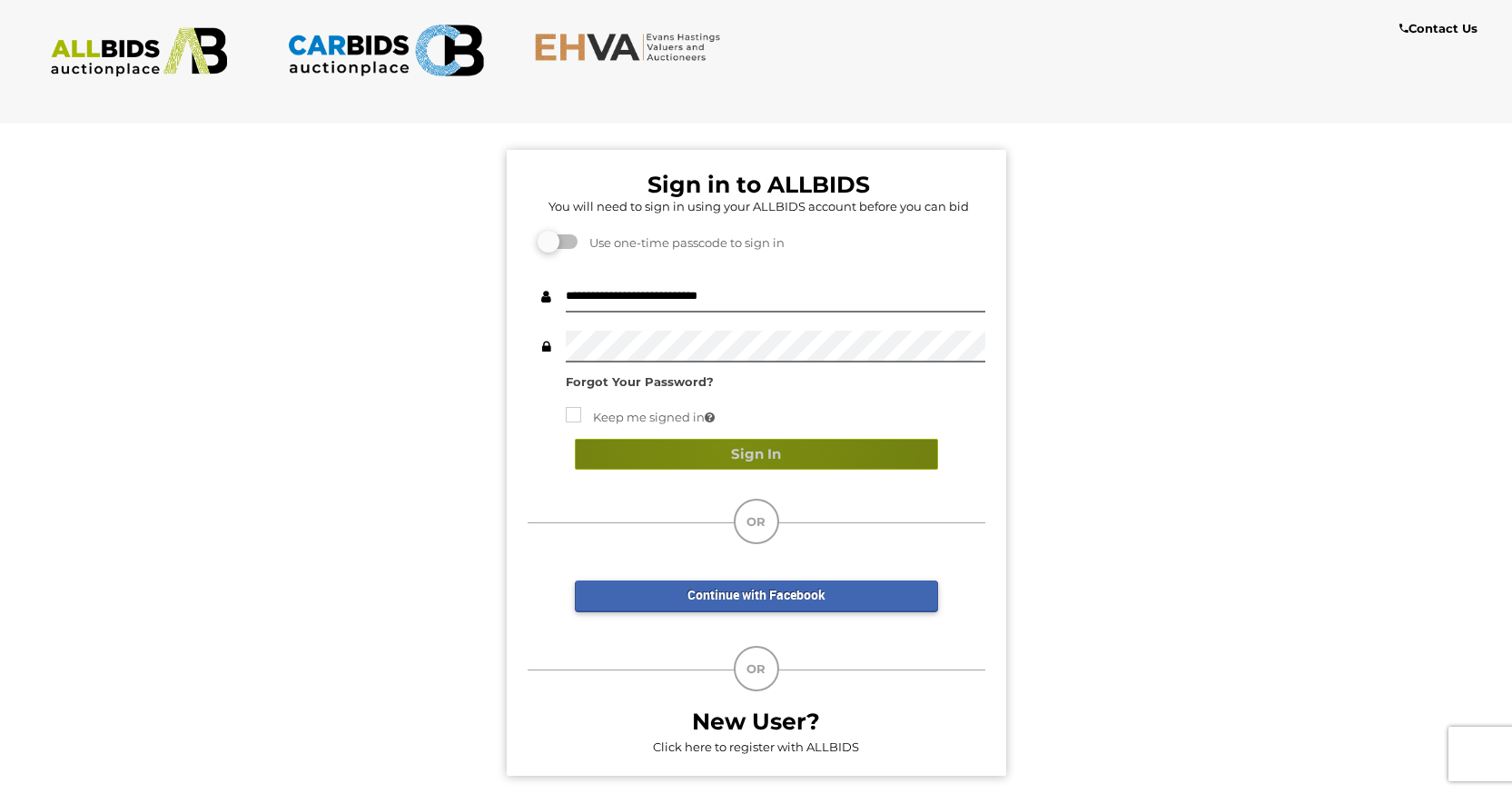
click at [732, 440] on button "Sign In" at bounding box center [756, 454] width 364 height 32
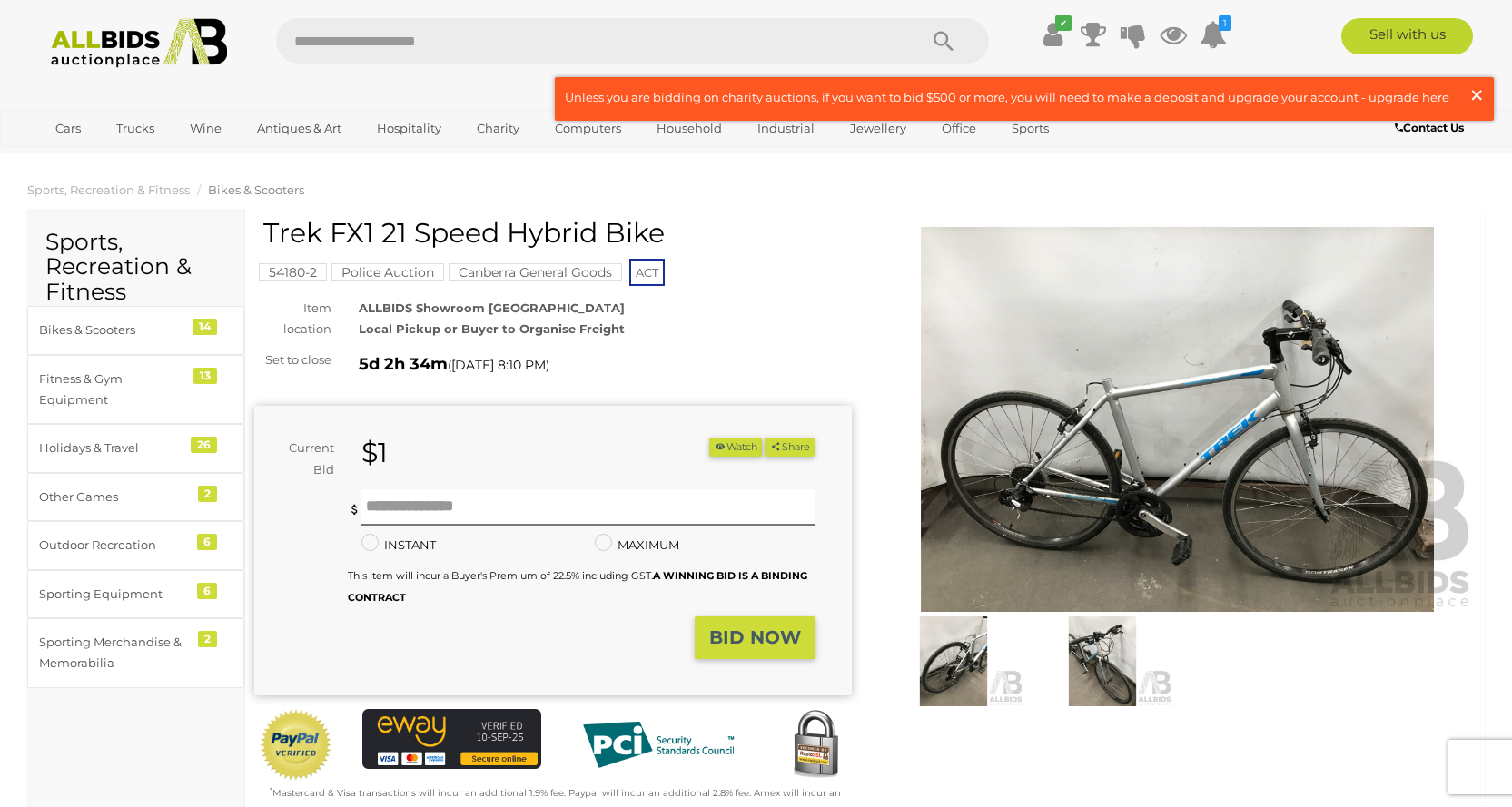
click at [1475, 87] on span "×" at bounding box center [1477, 95] width 16 height 36
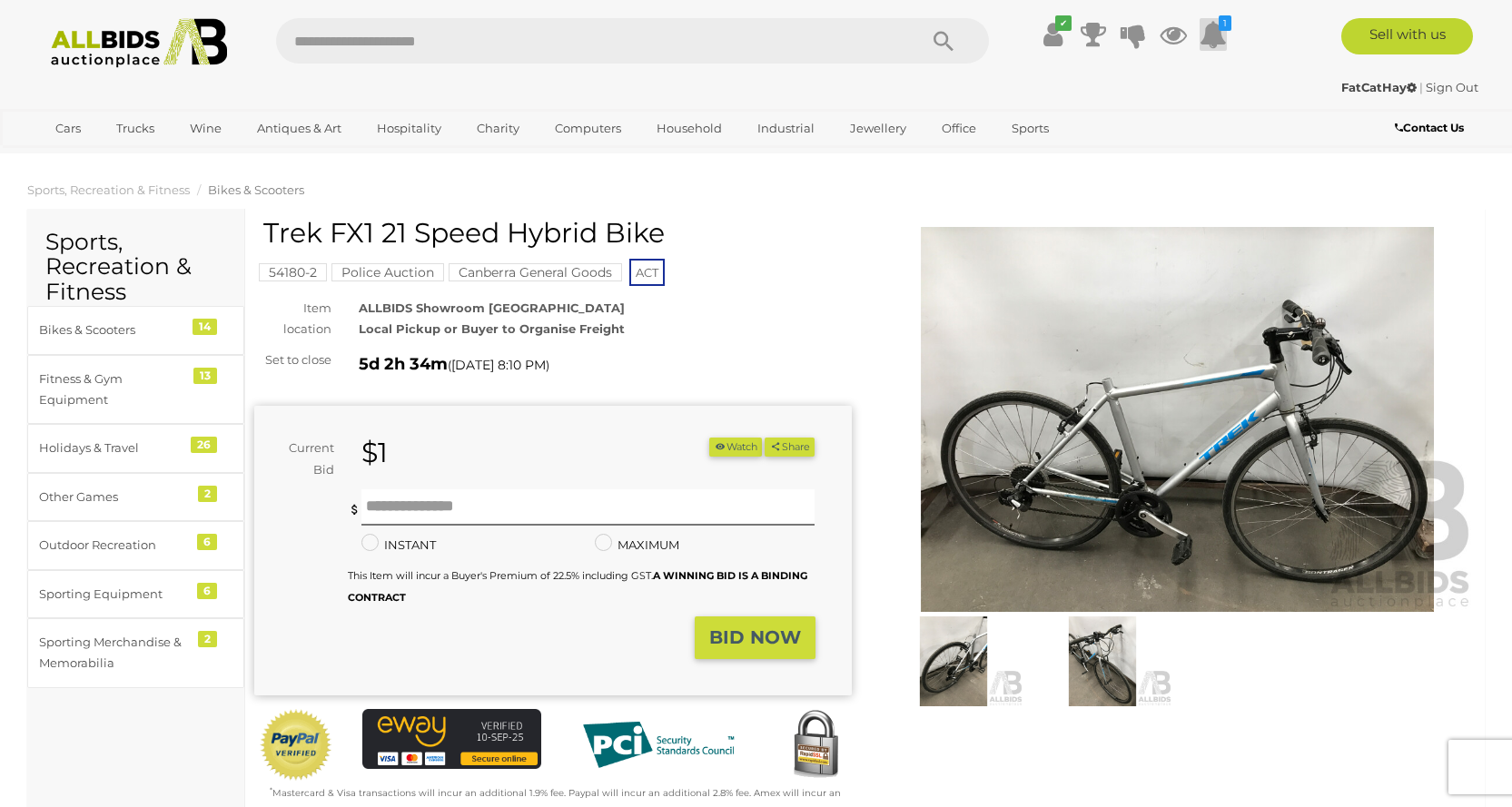
click at [1224, 39] on icon at bounding box center [1214, 35] width 27 height 33
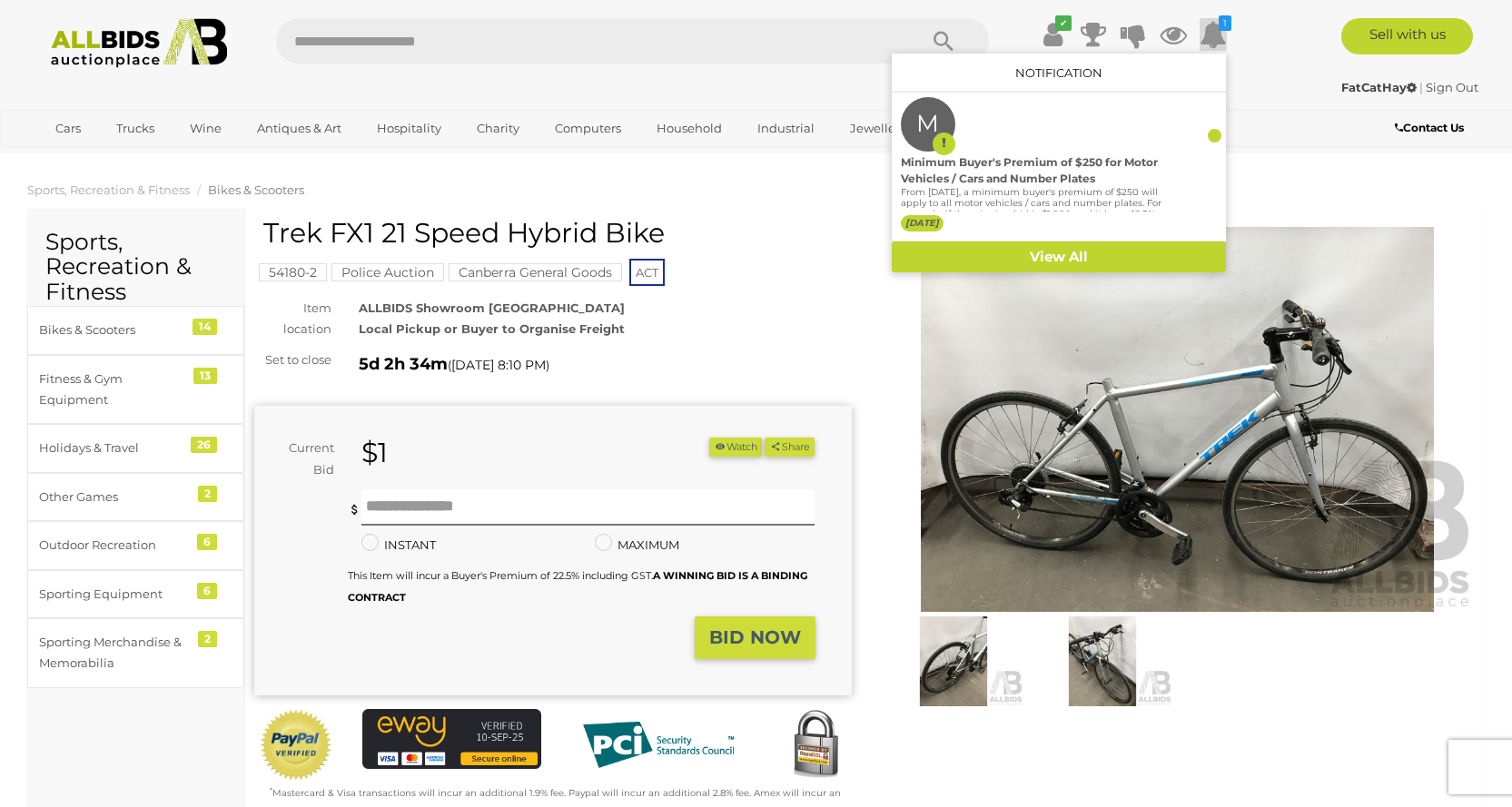
click at [1224, 39] on icon at bounding box center [1214, 35] width 27 height 33
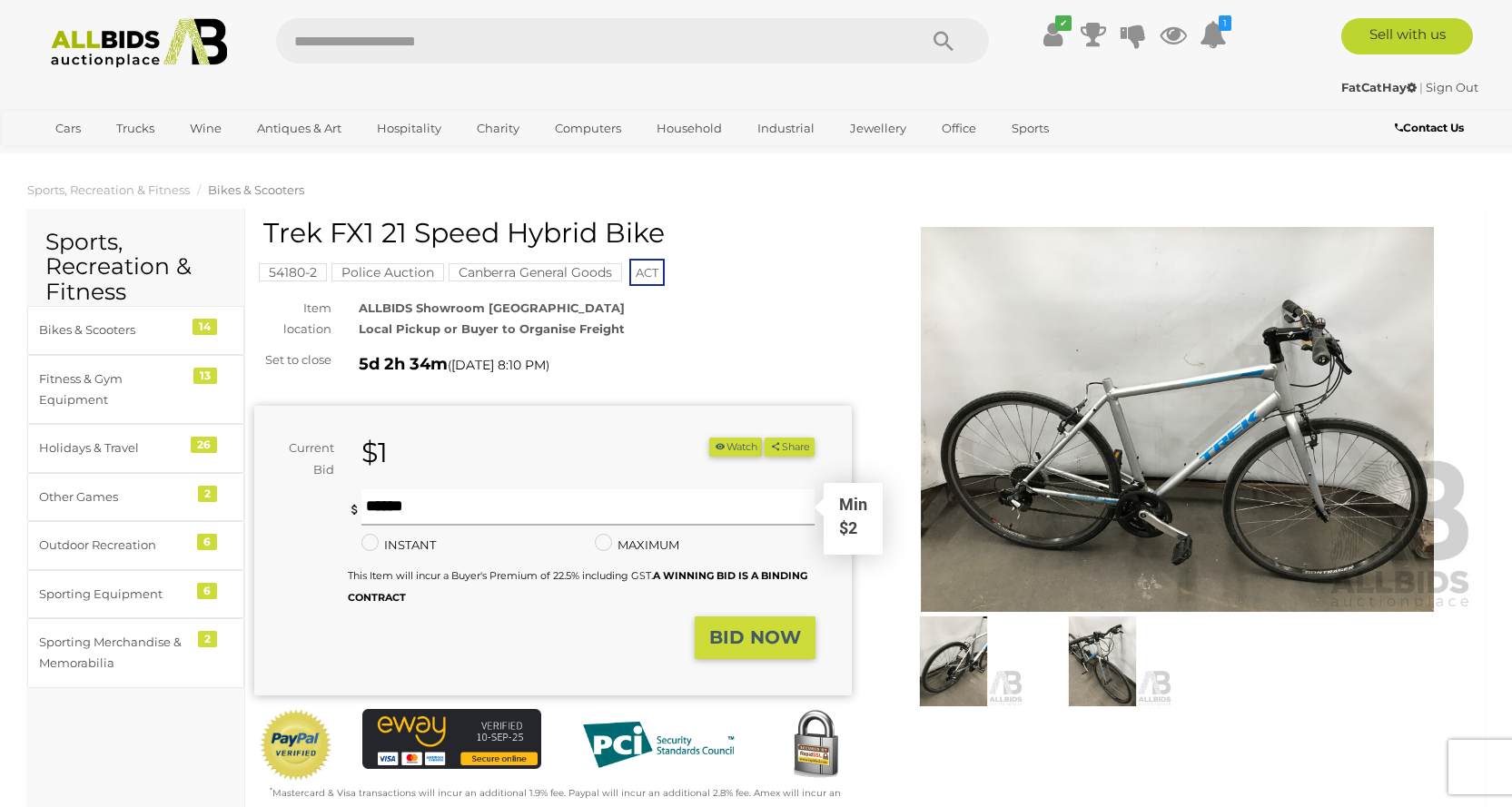
click at [465, 501] on input "text" at bounding box center [589, 507] width 454 height 36
type input "*"
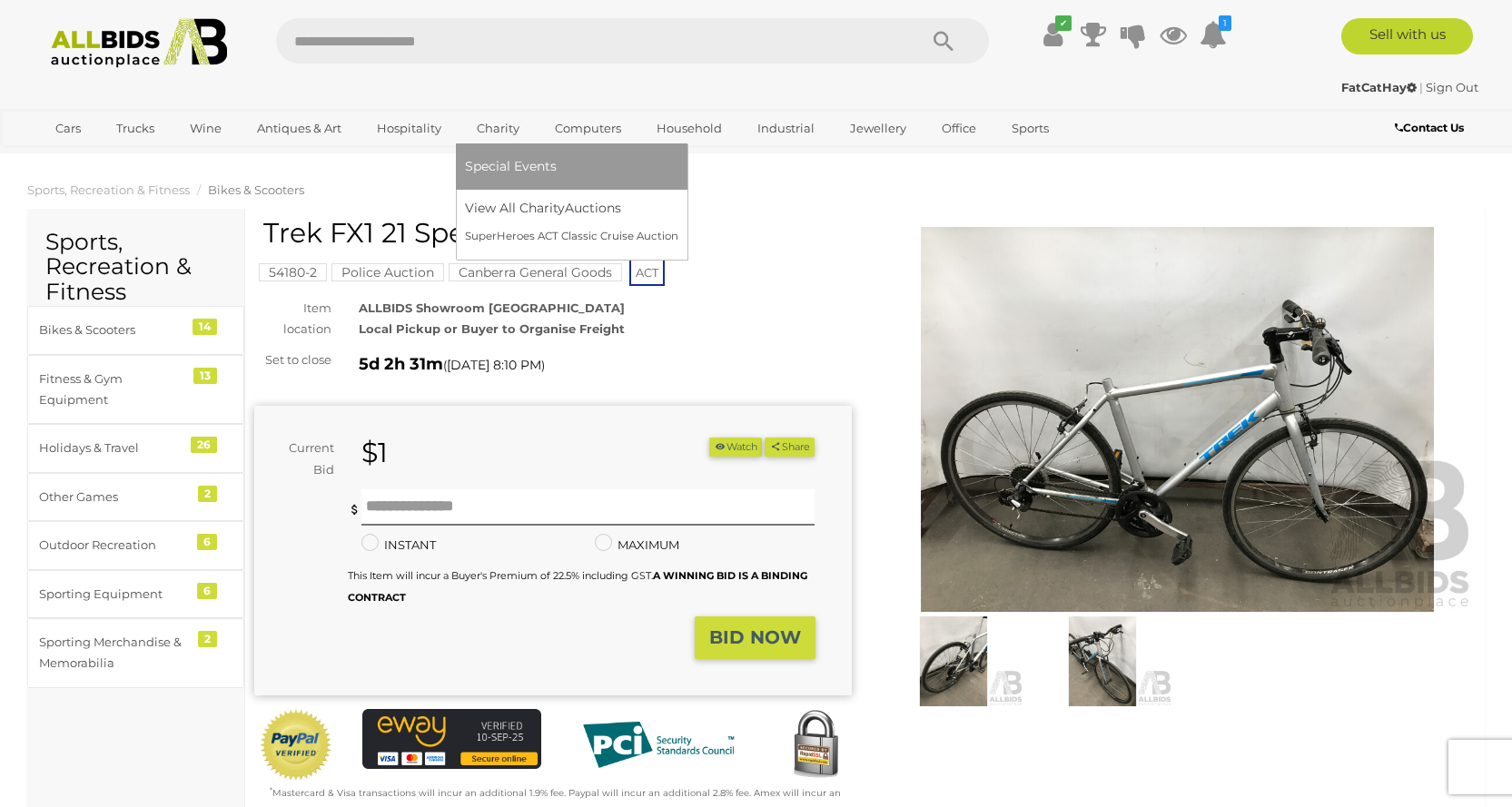
click at [498, 158] on span "Special Events" at bounding box center [510, 166] width 92 height 16
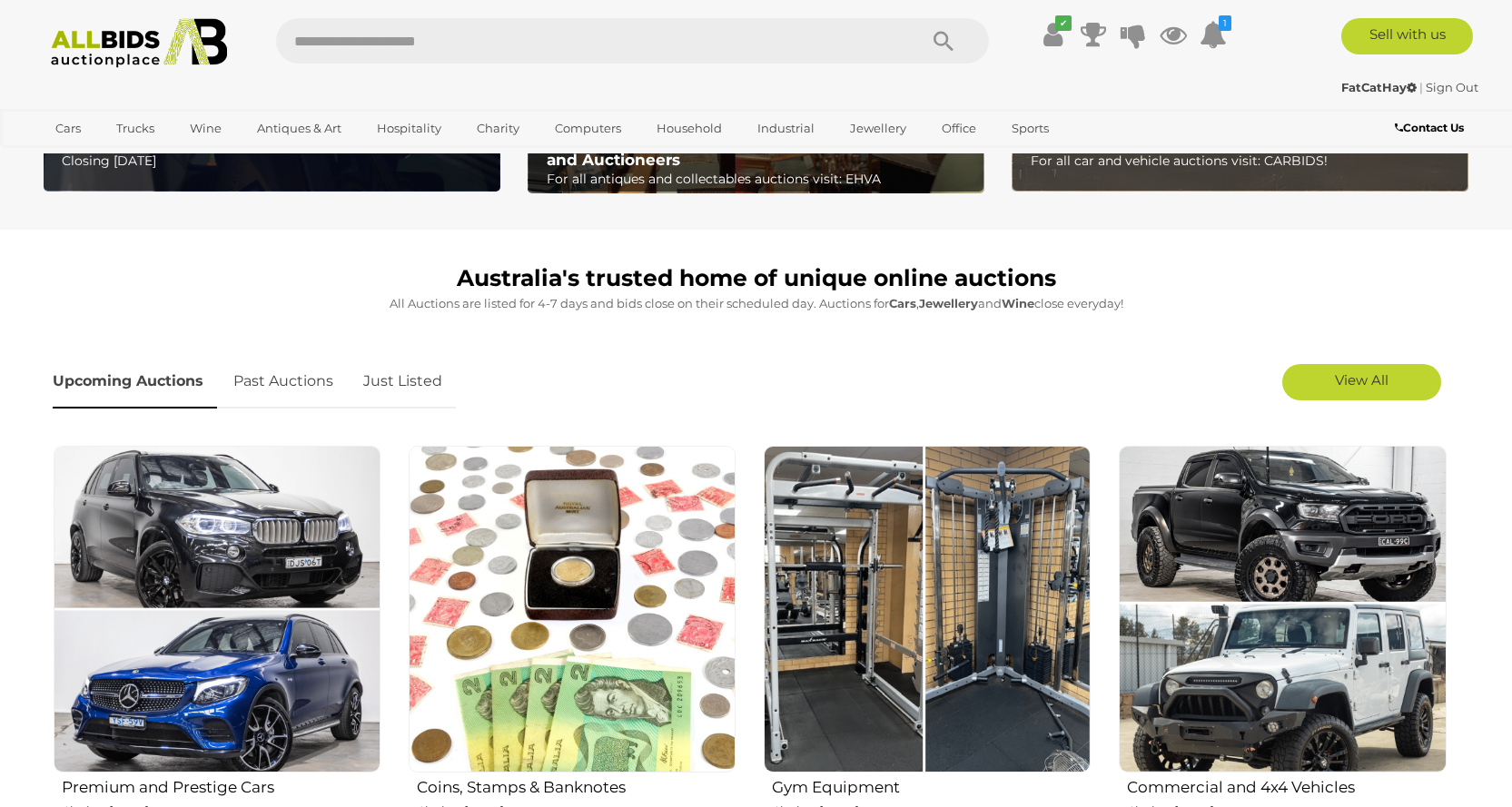
scroll to position [636, 0]
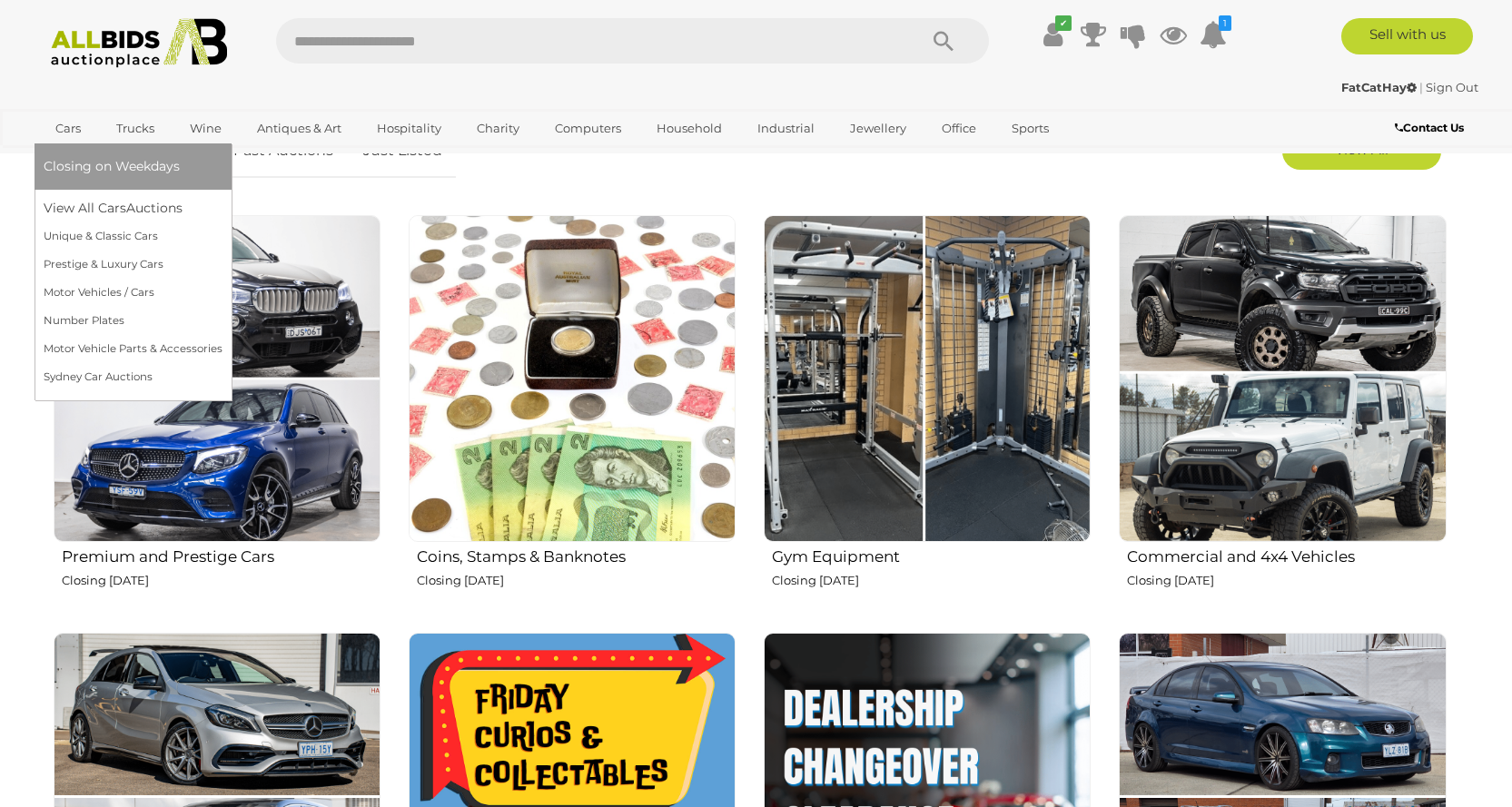
click at [77, 136] on link "Cars" at bounding box center [68, 128] width 49 height 30
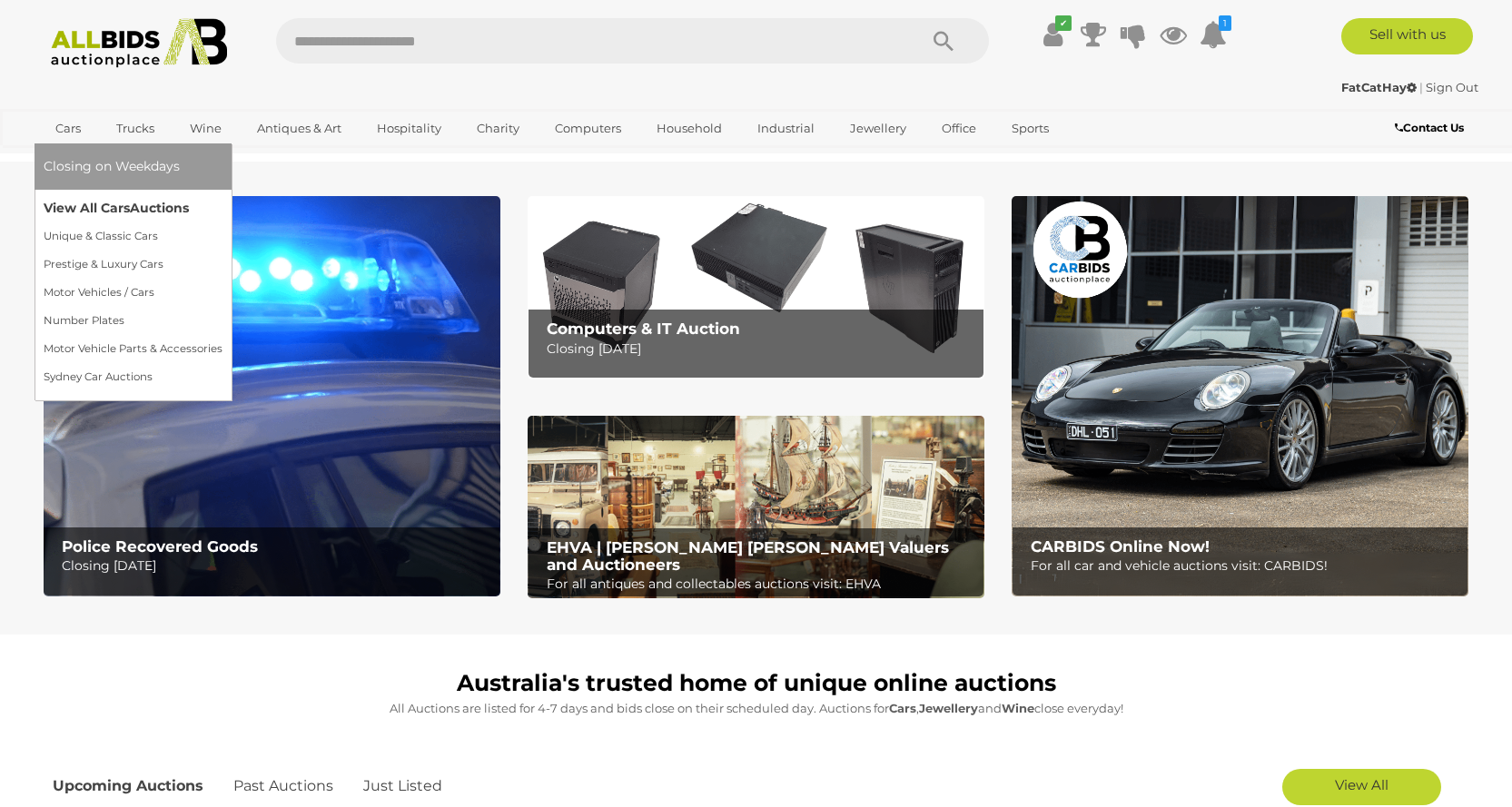
click at [99, 202] on link "View All Cars Auctions" at bounding box center [133, 208] width 179 height 28
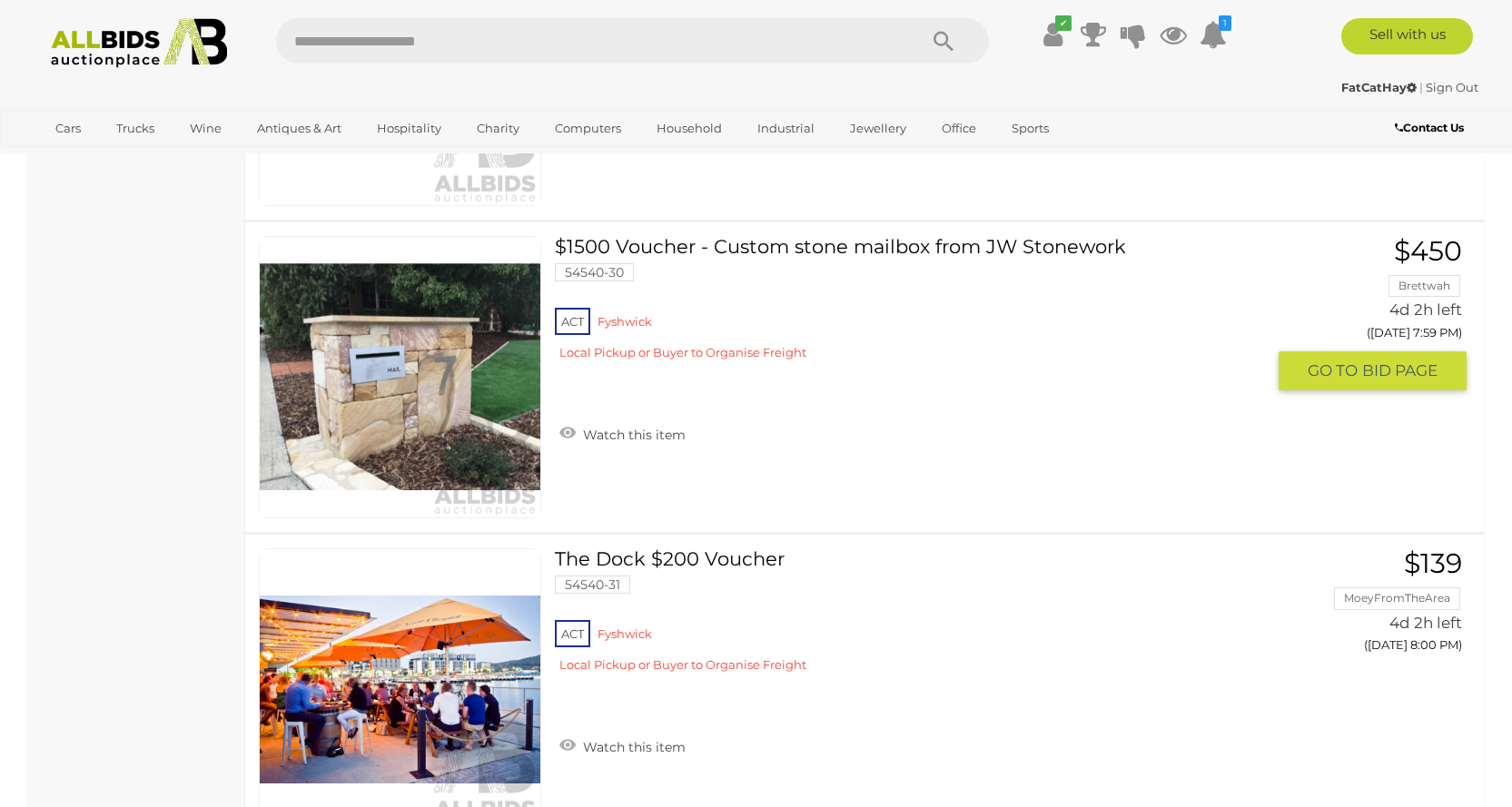
scroll to position [9532, 0]
